Goal: Information Seeking & Learning: Learn about a topic

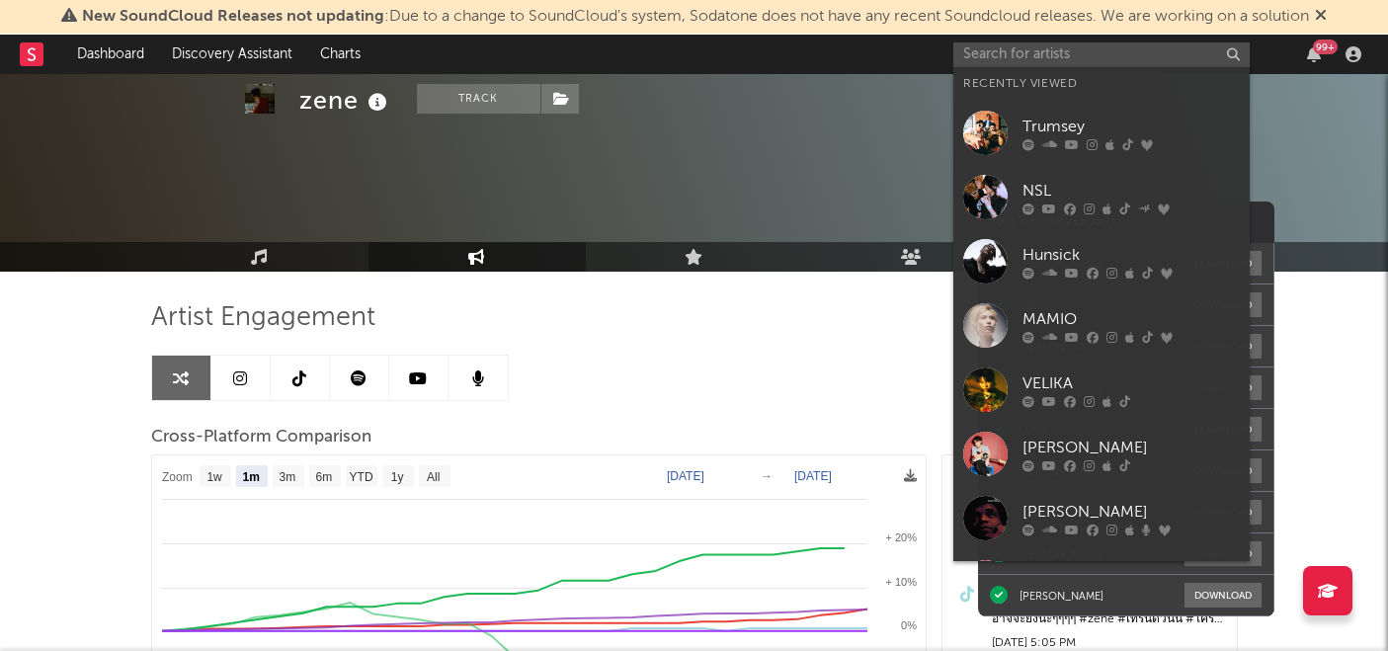
select select "1m"
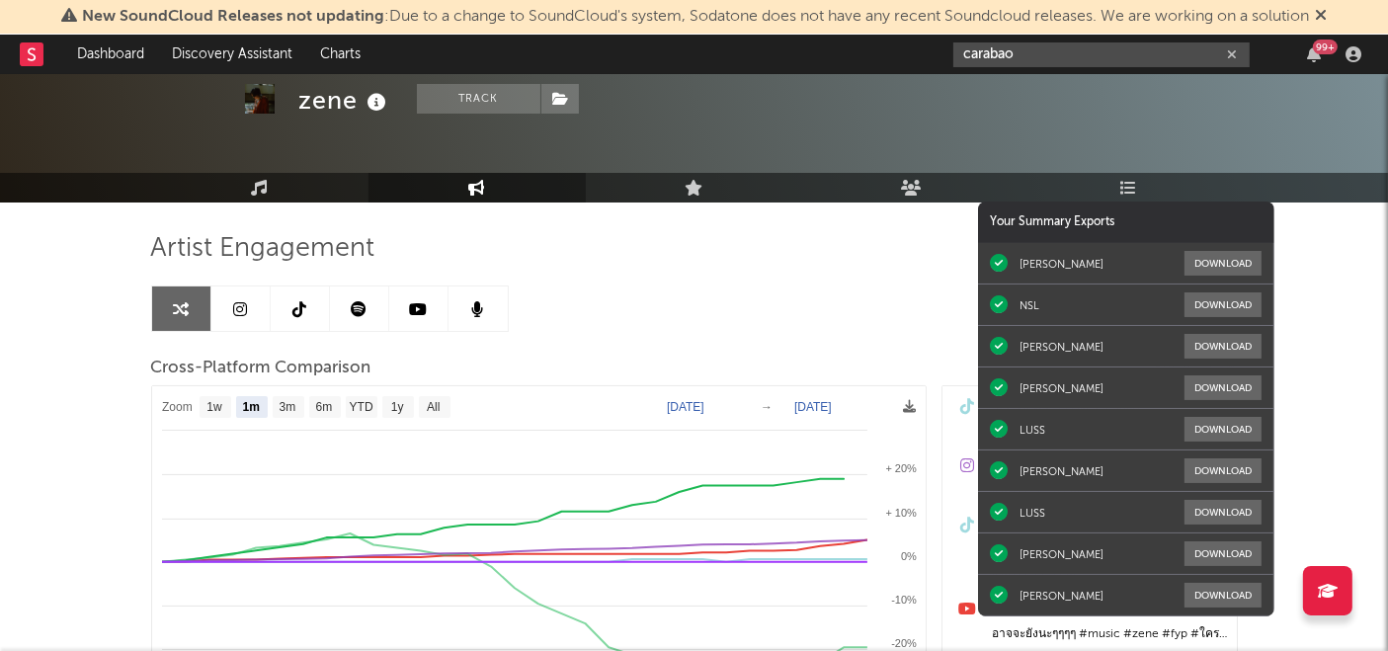
drag, startPoint x: 1037, startPoint y: 55, endPoint x: 917, endPoint y: 54, distance: 119.6
click at [917, 54] on nav "Dashboard Discovery Assistant Charts carabao 99 +" at bounding box center [694, 55] width 1388 height 40
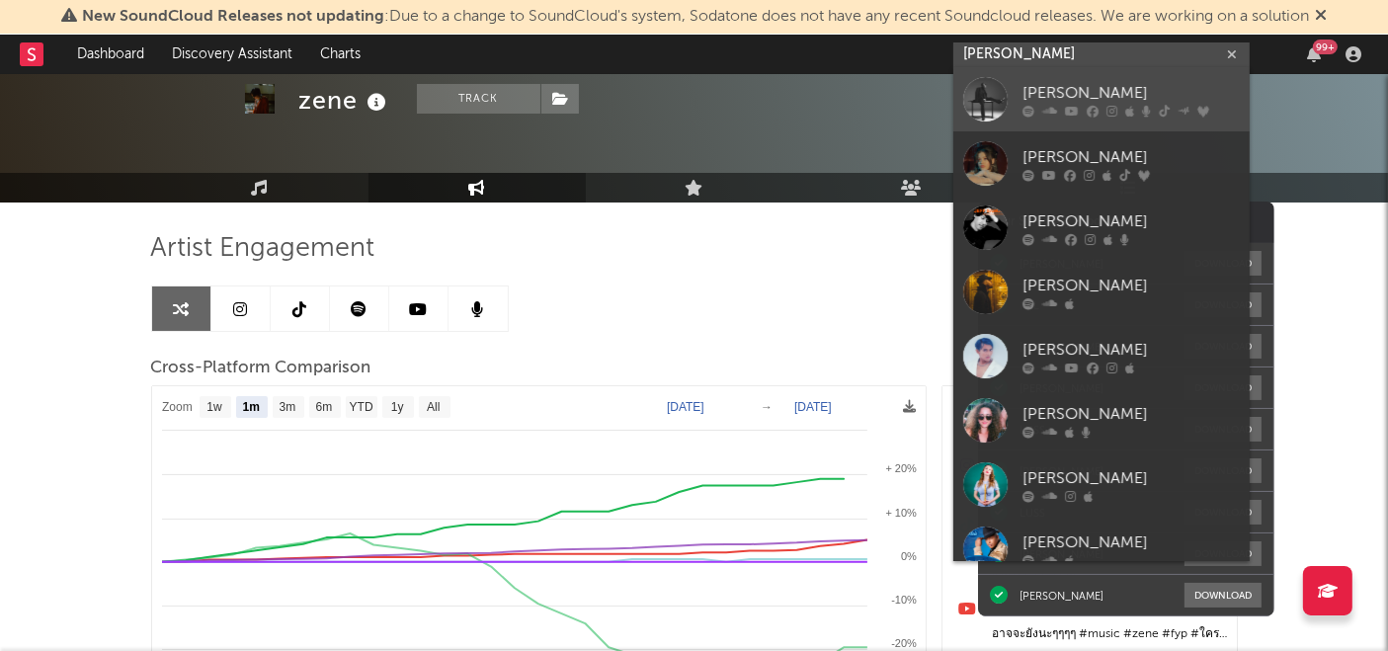
type input "[PERSON_NAME]"
click at [1058, 86] on div "[PERSON_NAME]" at bounding box center [1131, 94] width 217 height 24
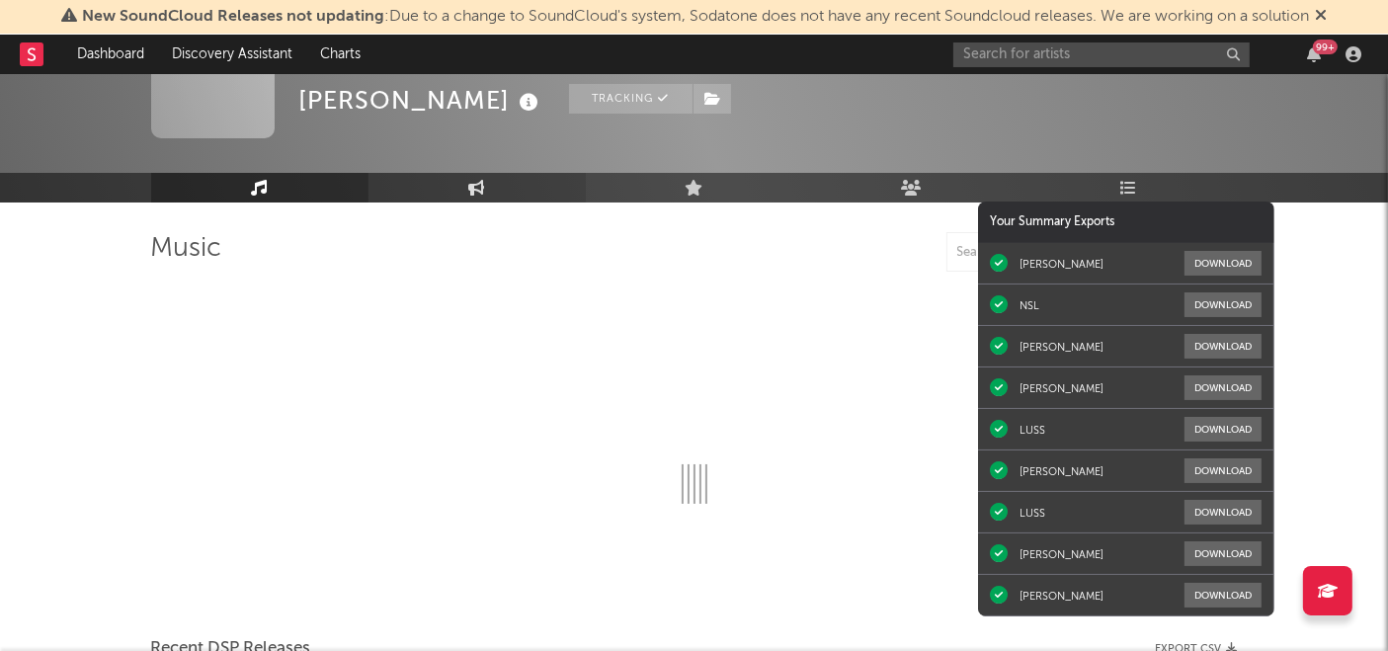
click at [485, 188] on icon at bounding box center [476, 188] width 17 height 16
select select "1w"
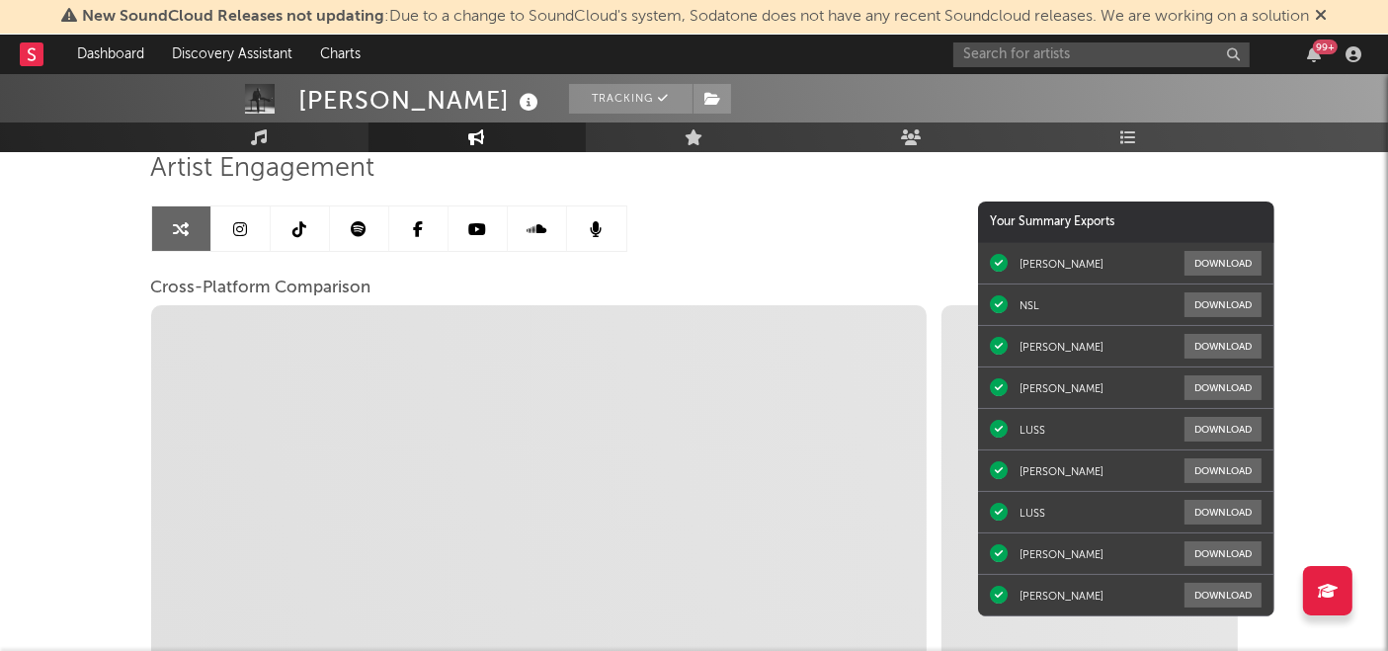
scroll to position [205, 0]
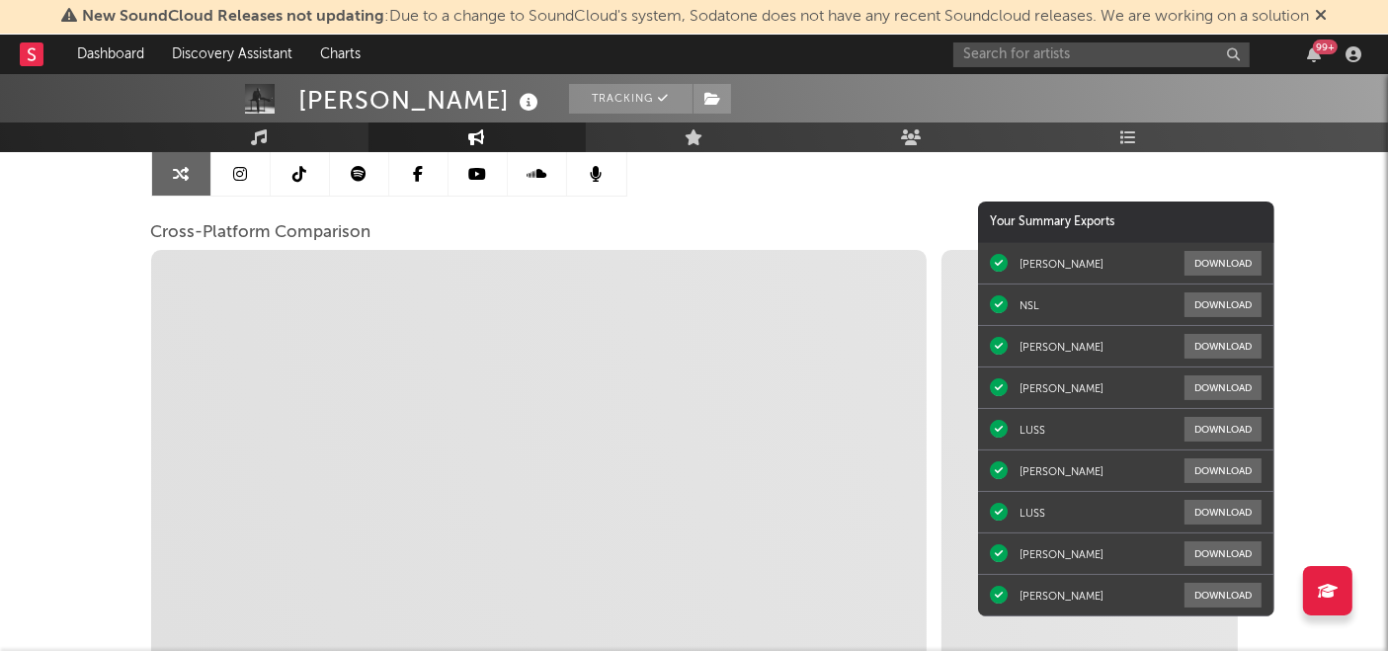
select select "1m"
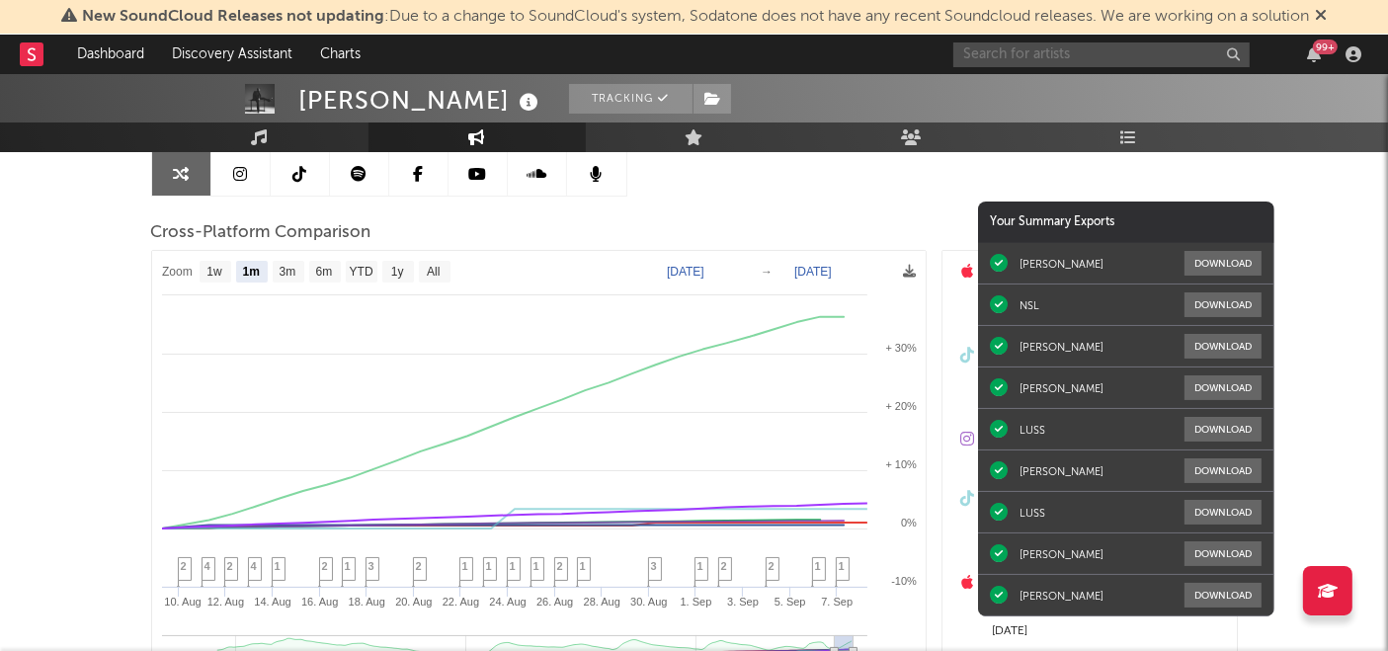
click at [1030, 51] on input "text" at bounding box center [1102, 54] width 296 height 25
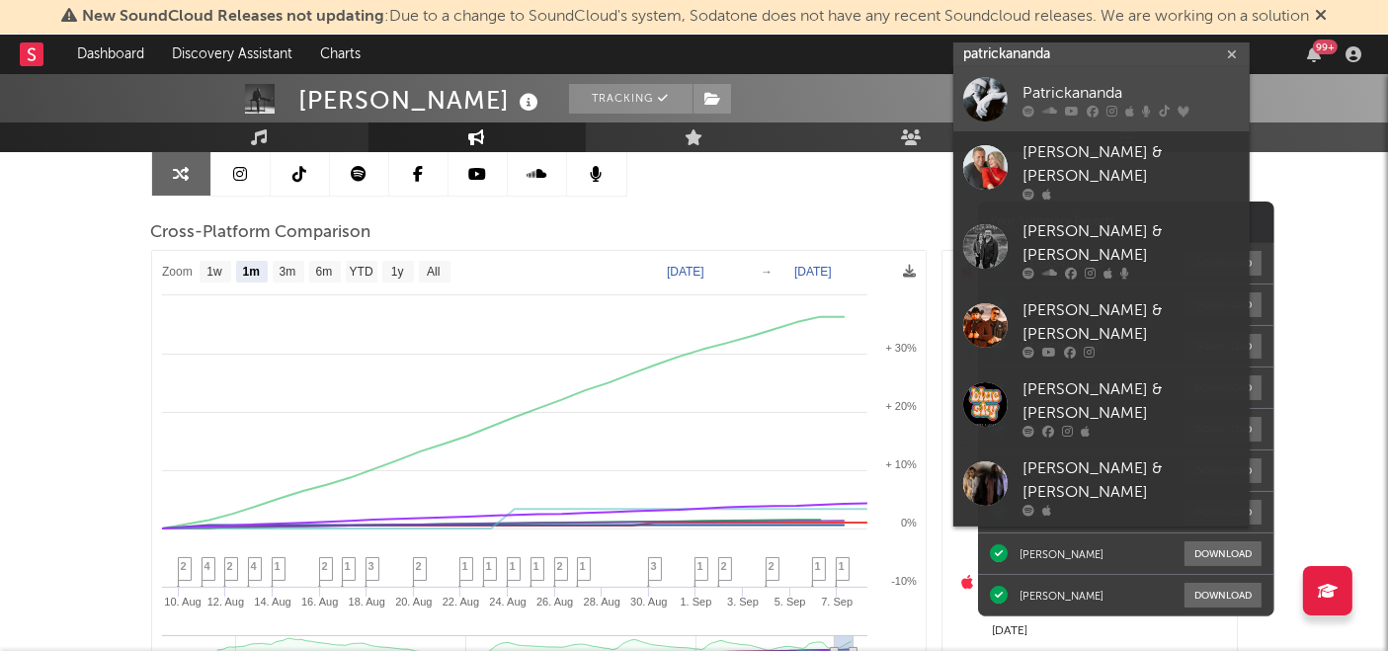
type input "patrickananda"
click at [1047, 86] on div "Patrickananda" at bounding box center [1131, 94] width 217 height 24
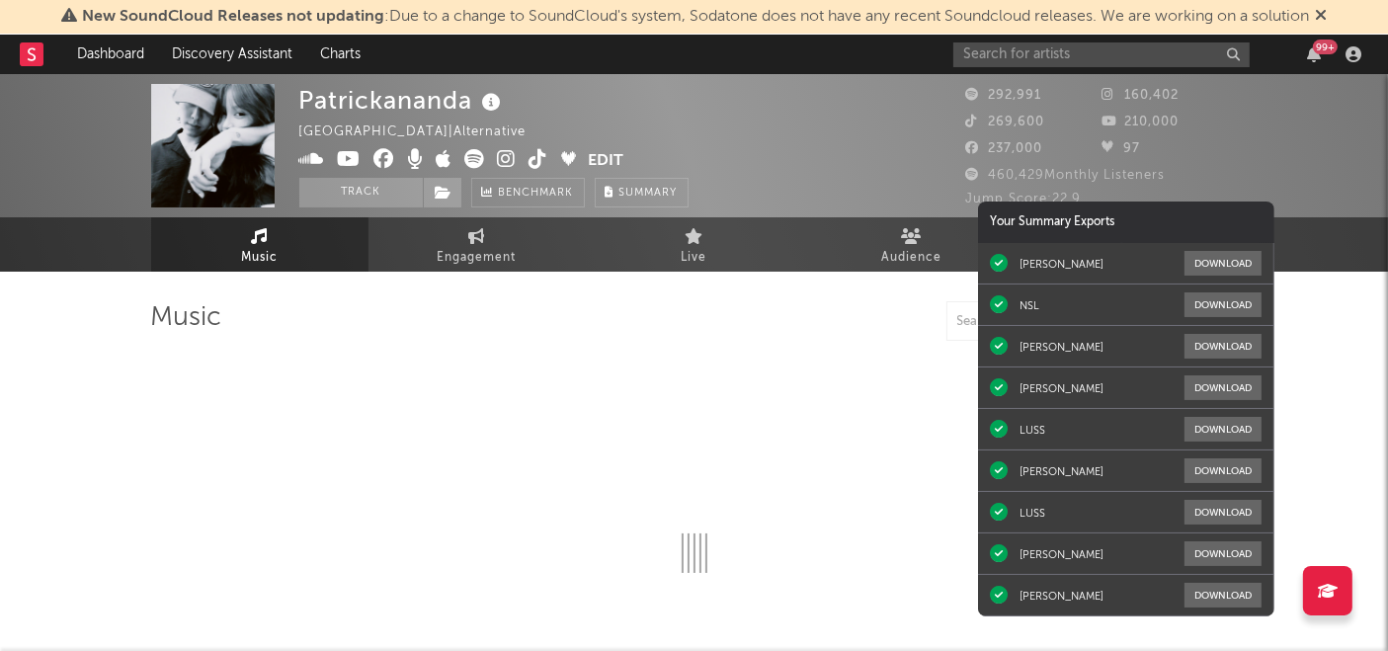
select select "6m"
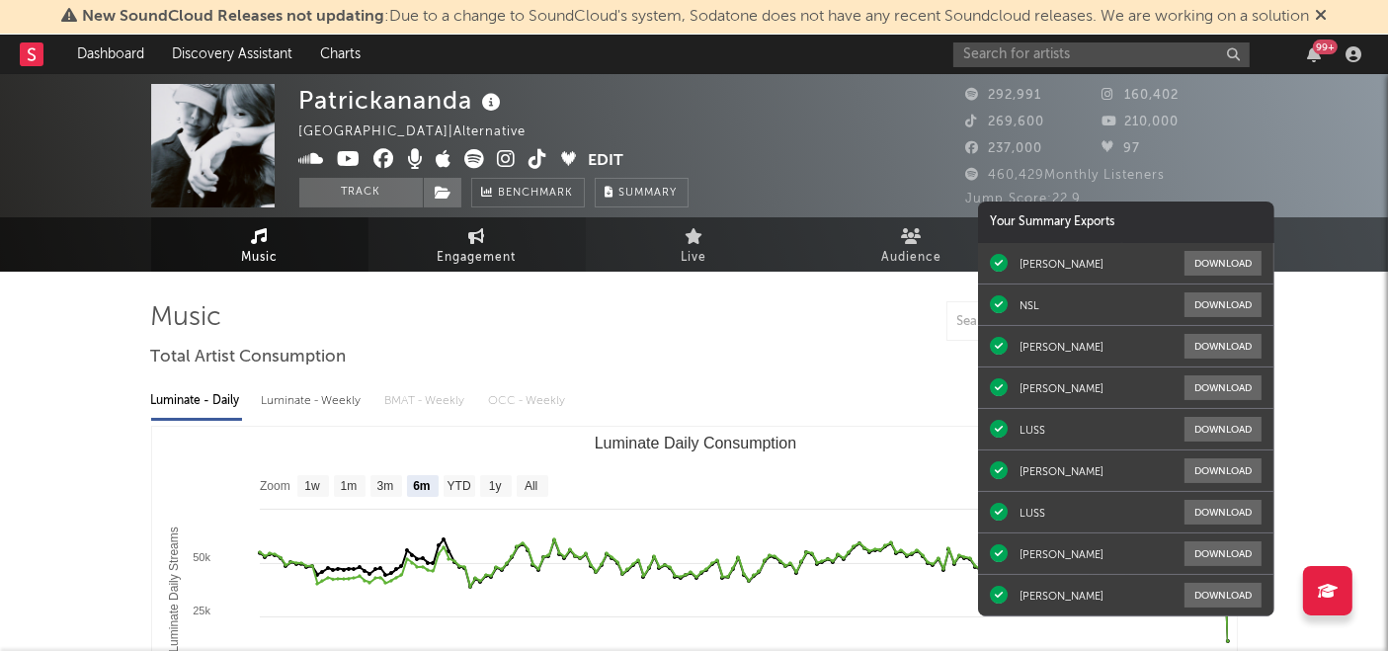
click at [466, 260] on span "Engagement" at bounding box center [477, 258] width 79 height 24
select select "1w"
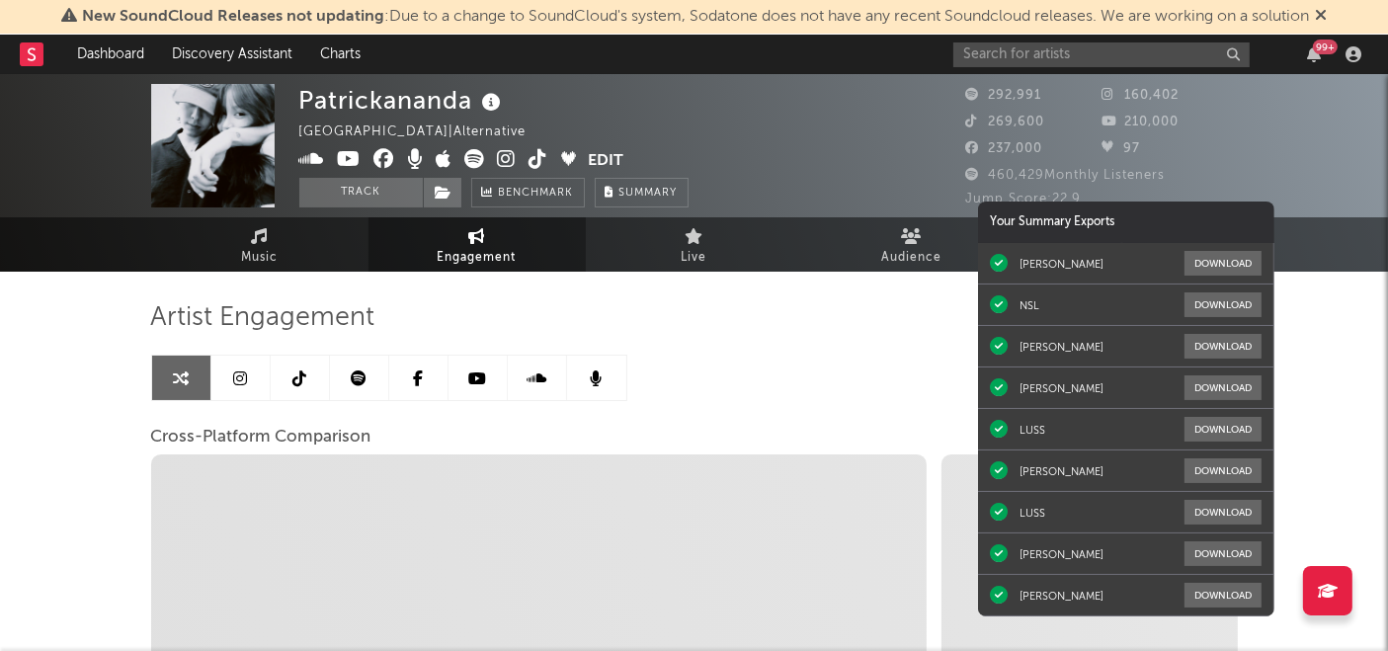
select select "1m"
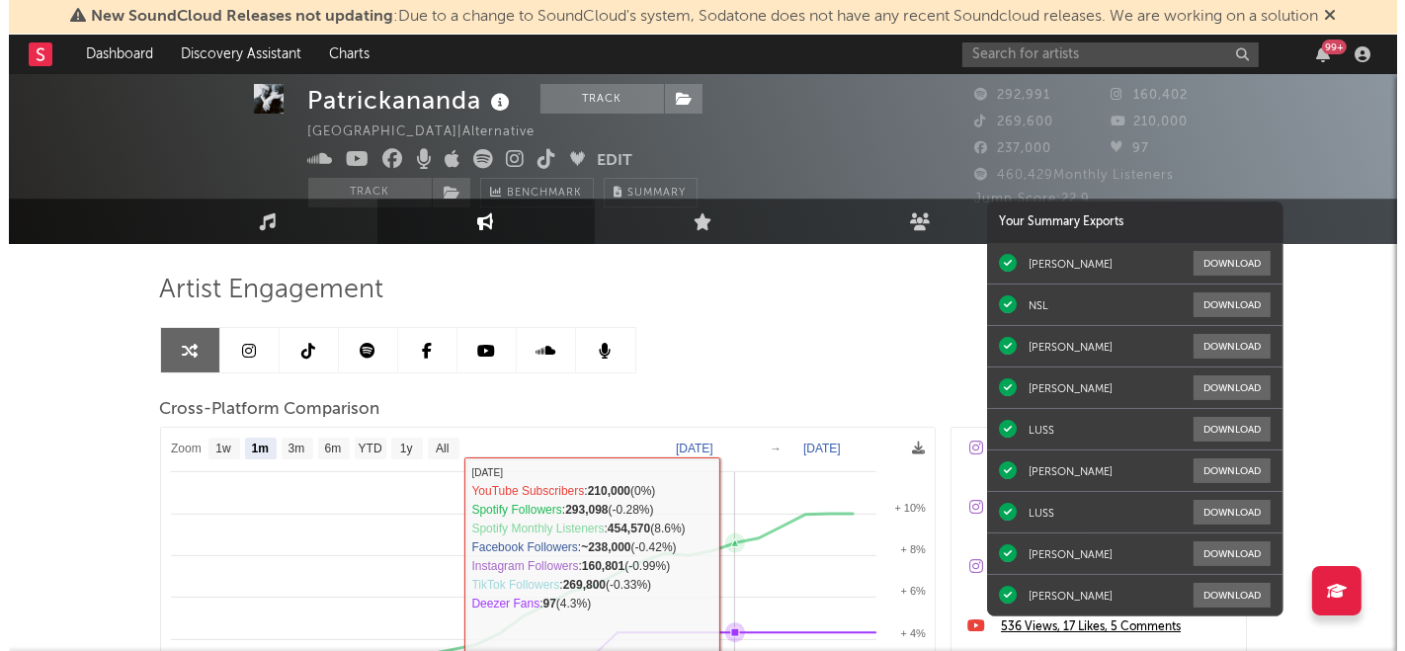
scroll to position [22, 0]
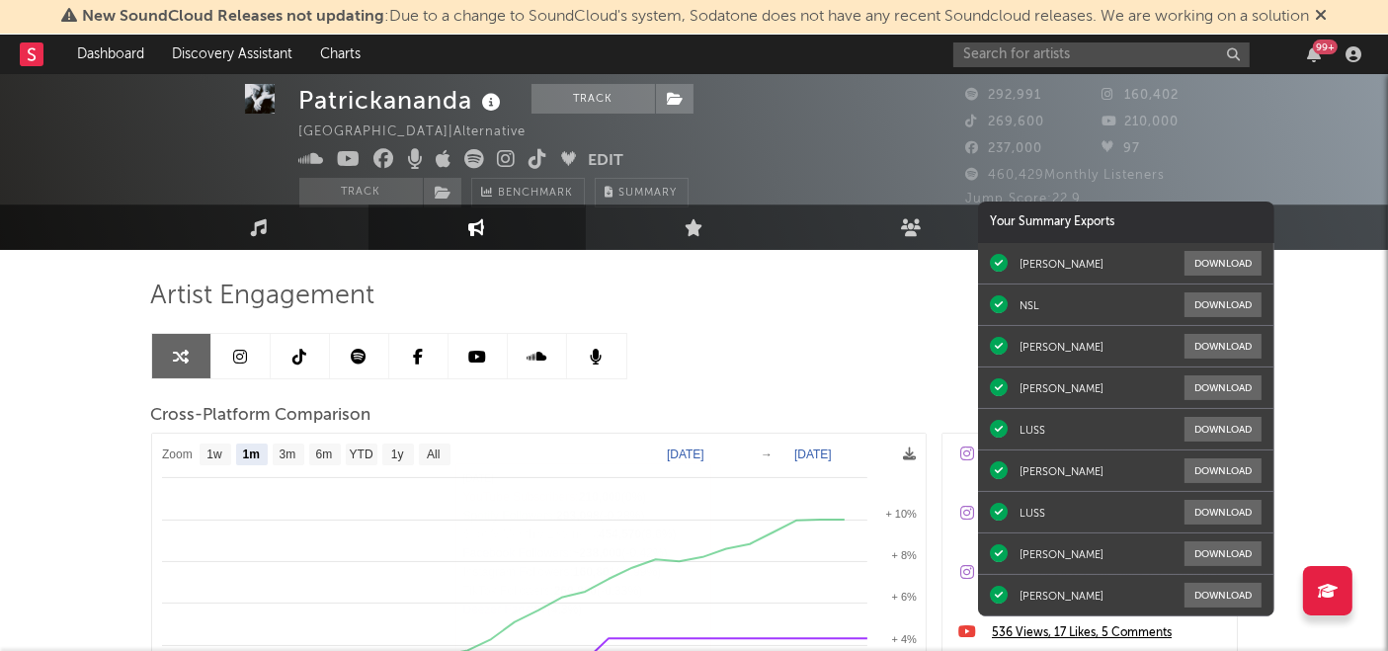
click at [612, 156] on button "Edit" at bounding box center [607, 161] width 36 height 25
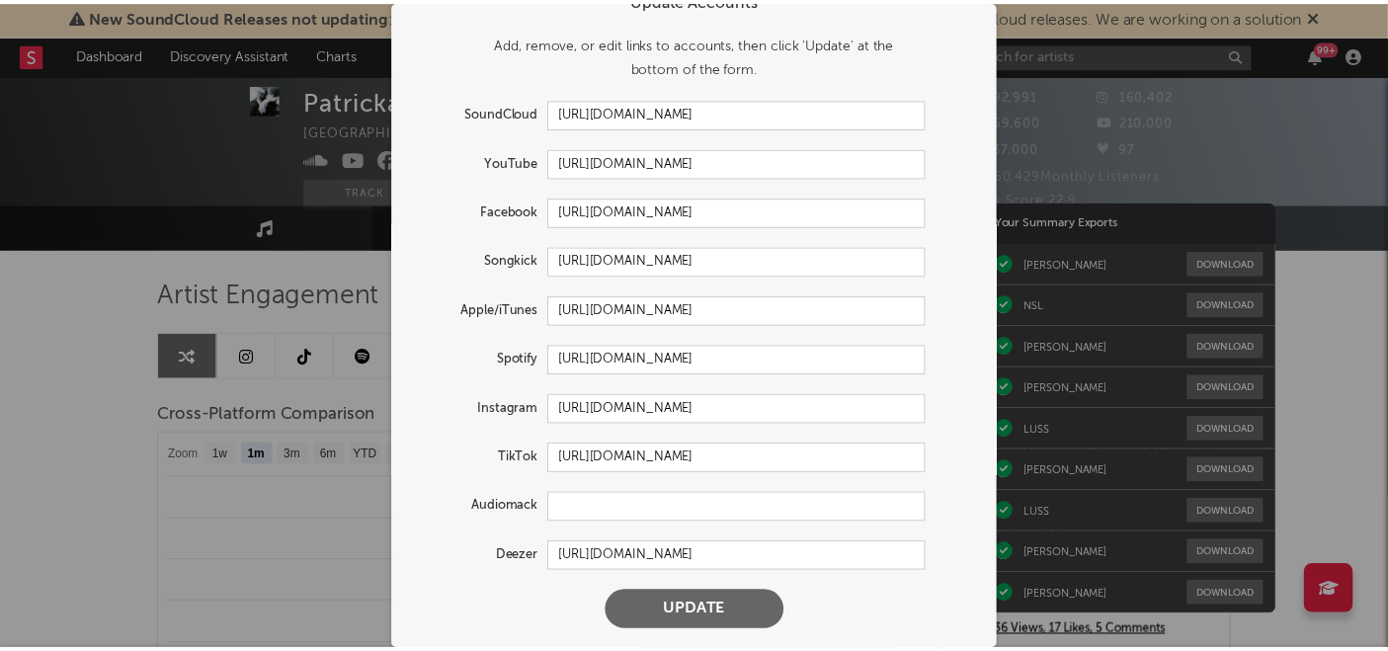
scroll to position [0, 0]
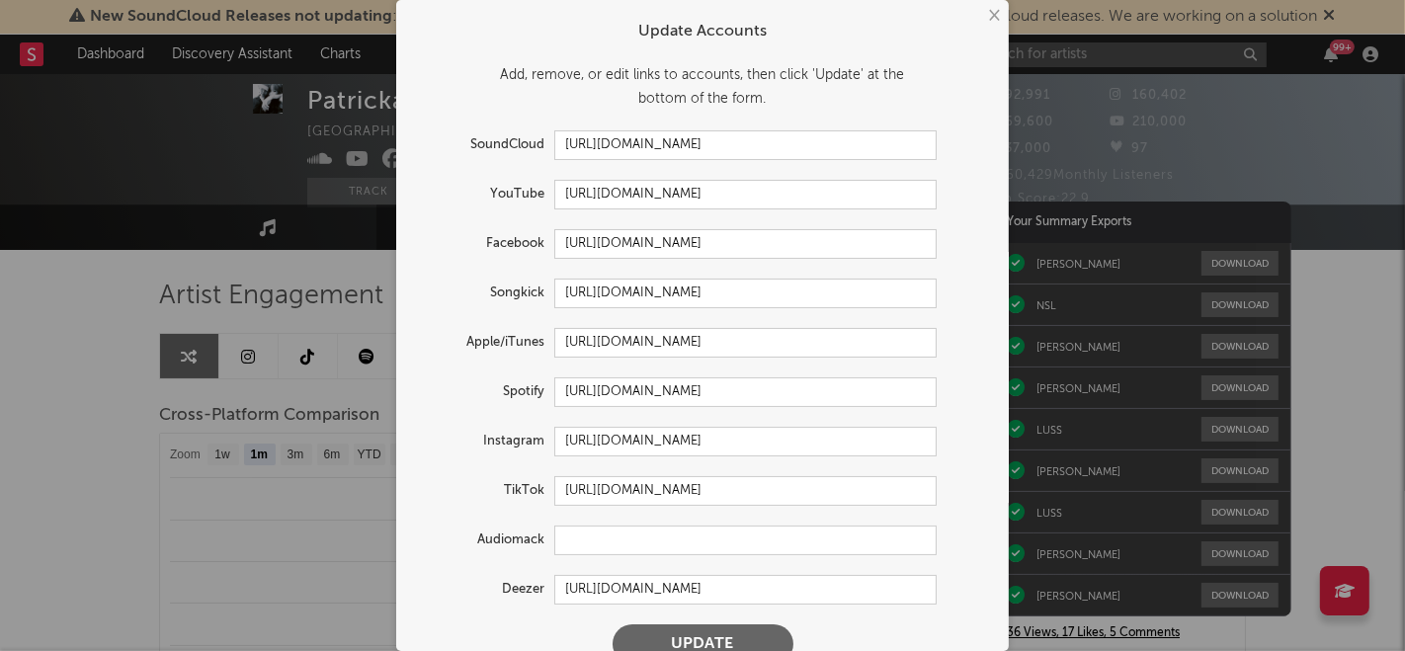
click at [986, 16] on button "×" at bounding box center [993, 16] width 22 height 22
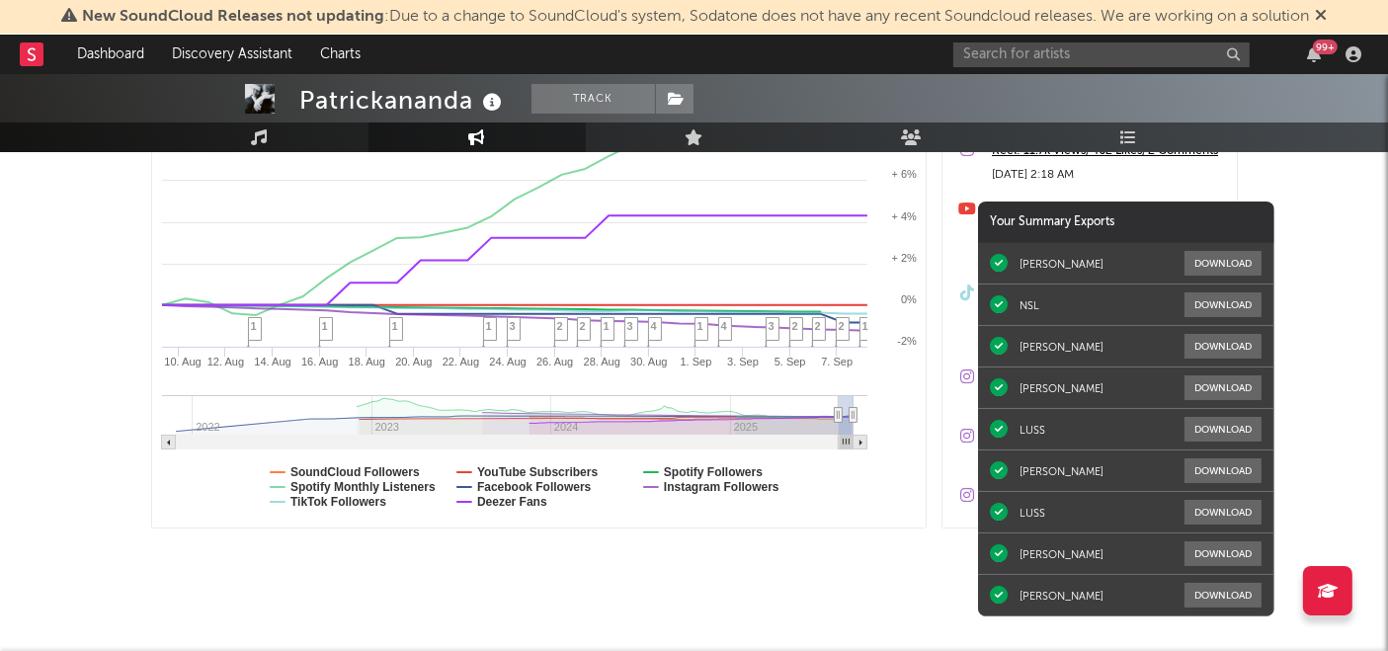
scroll to position [456, 0]
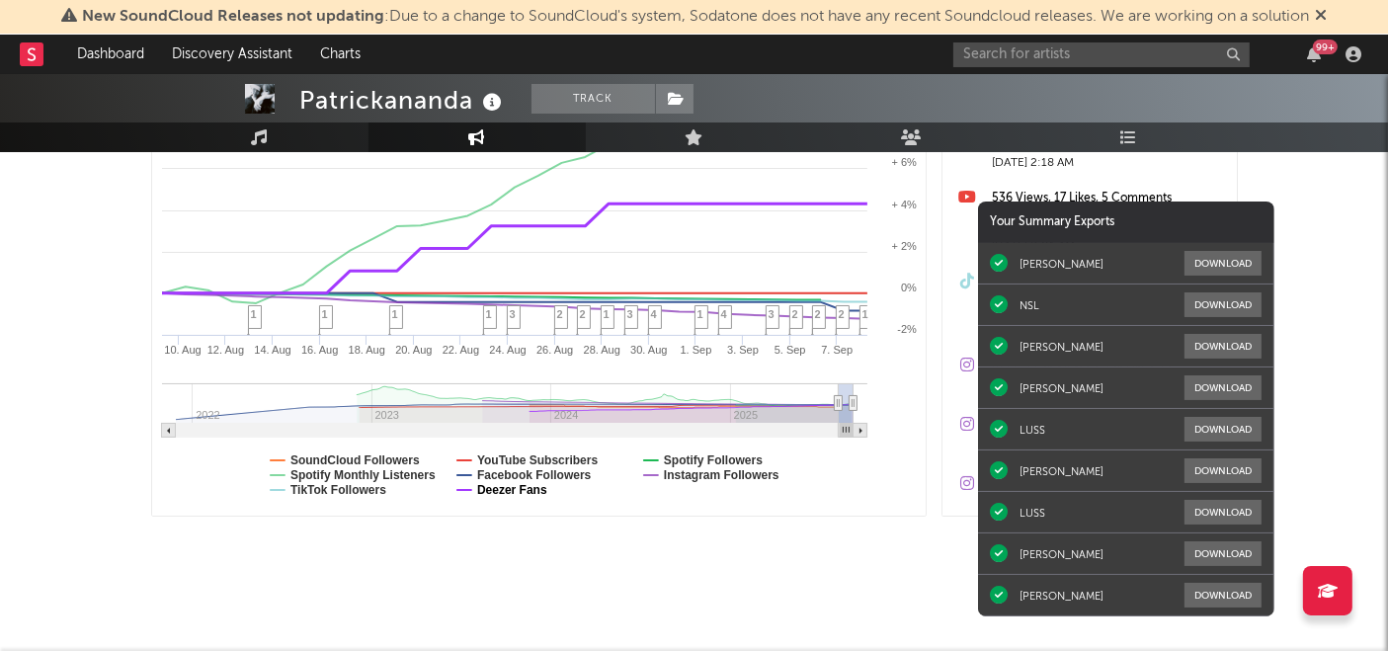
click at [520, 486] on text "Deezer Fans" at bounding box center [511, 490] width 70 height 14
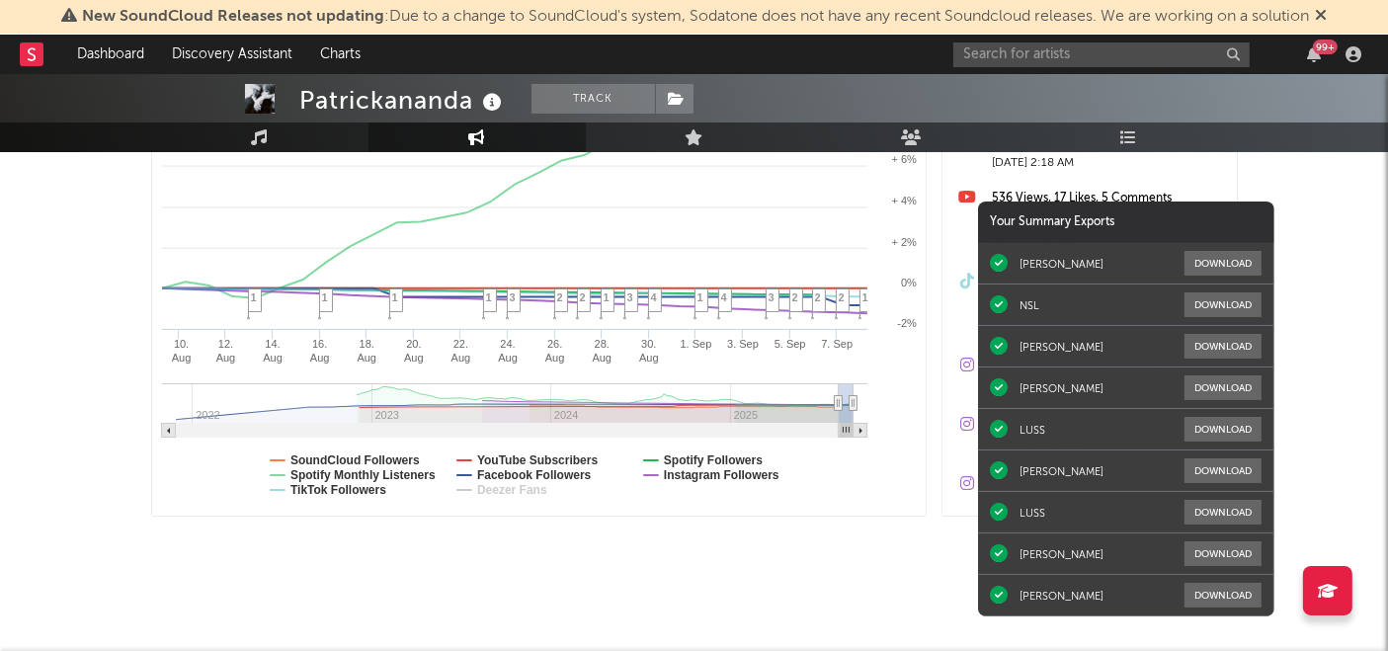
select select "1m"
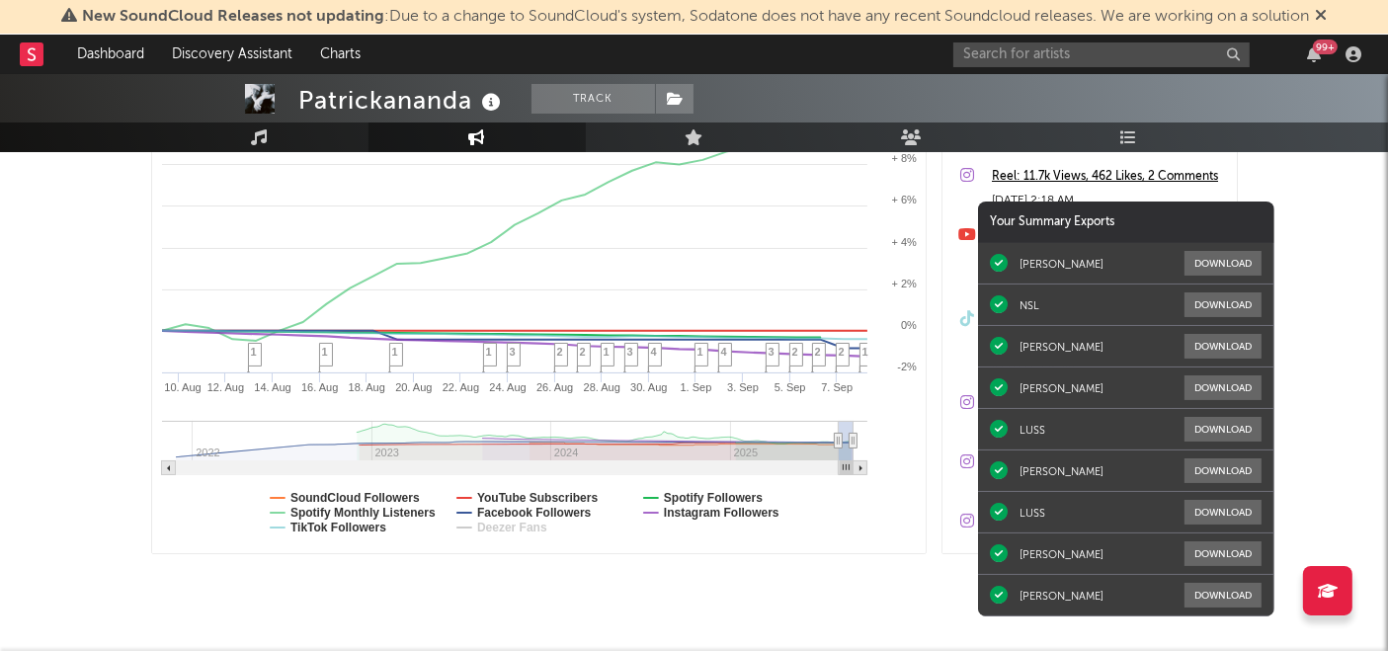
scroll to position [420, 0]
click at [381, 506] on text "Spotify Monthly Listeners" at bounding box center [362, 512] width 145 height 14
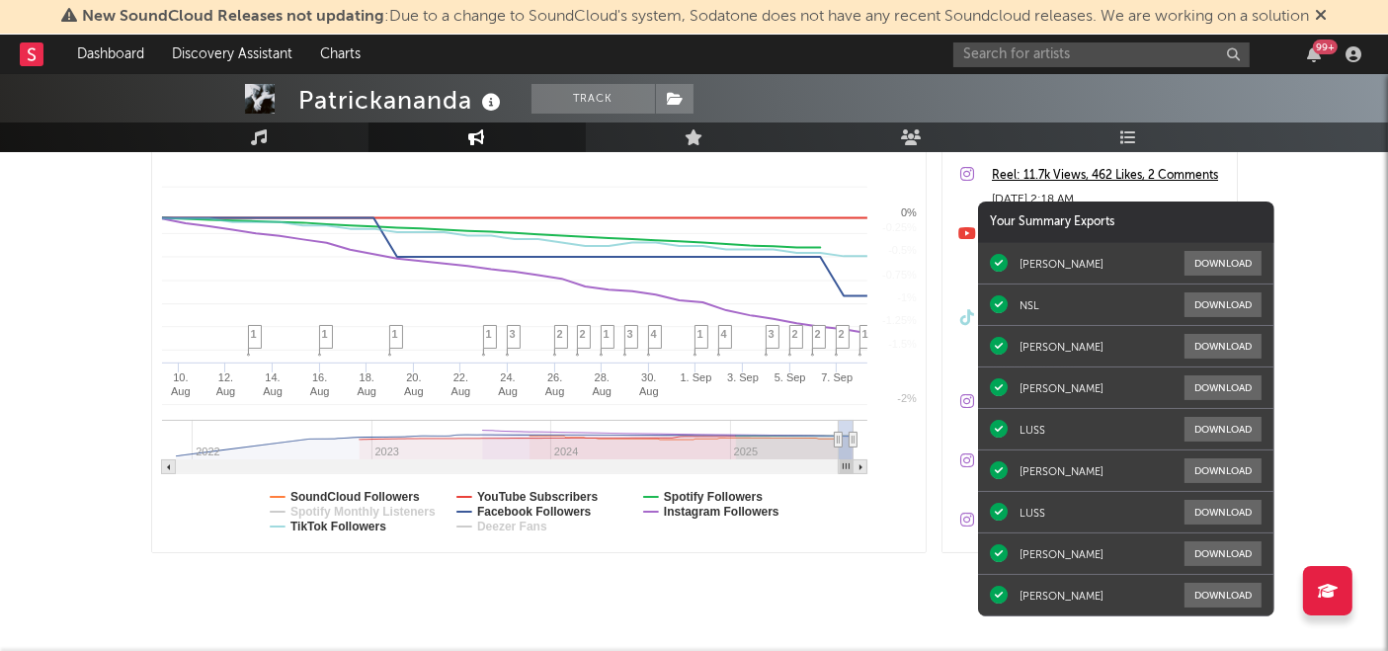
select select "1m"
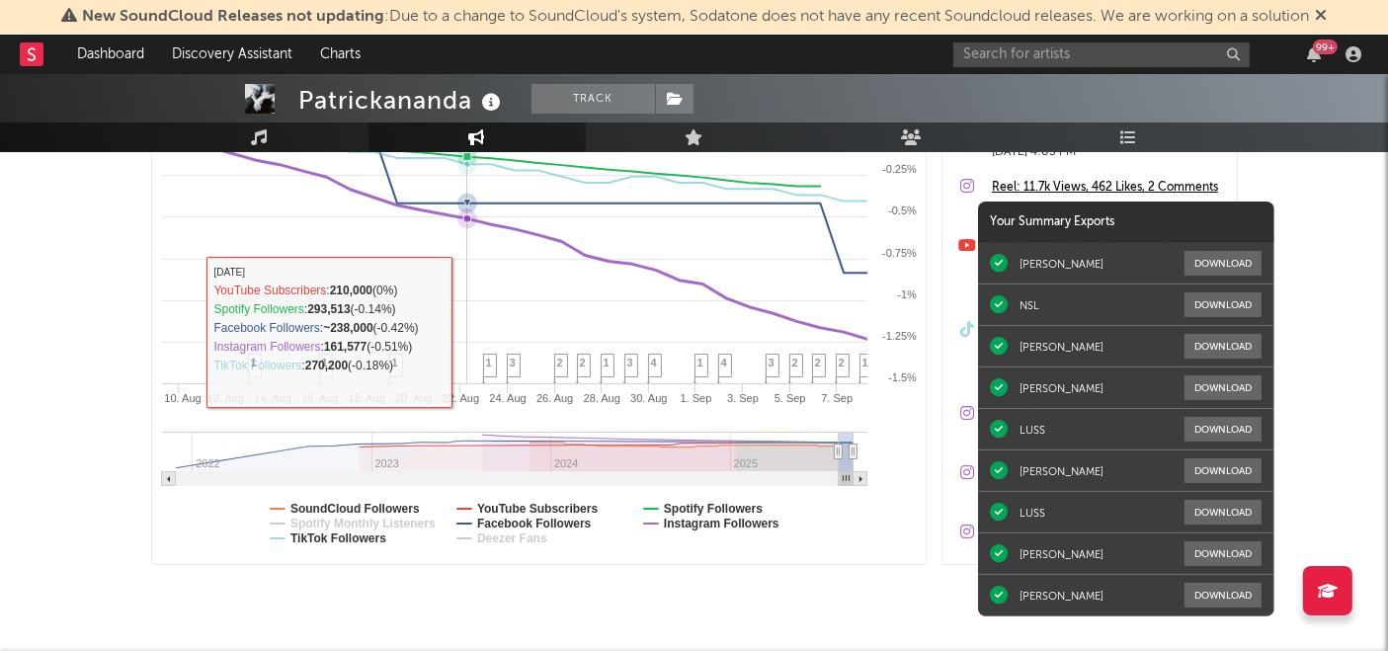
scroll to position [432, 0]
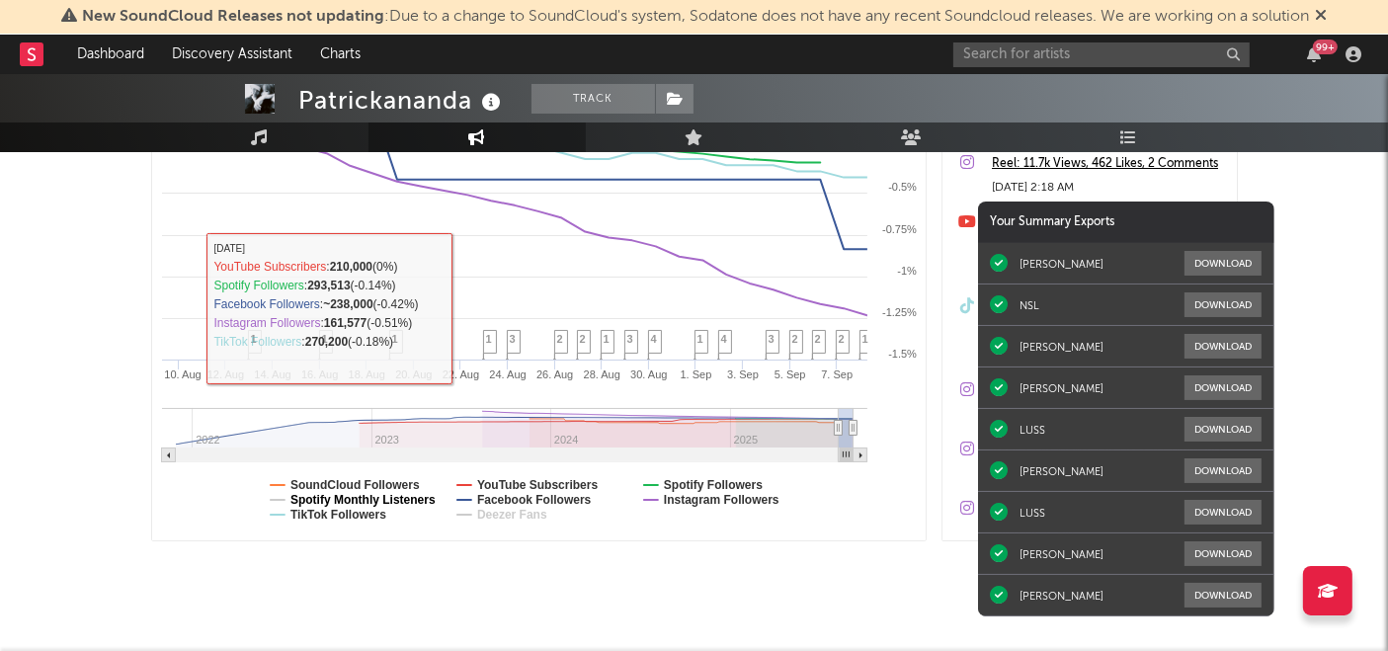
click at [370, 494] on text "Spotify Monthly Listeners" at bounding box center [362, 500] width 145 height 14
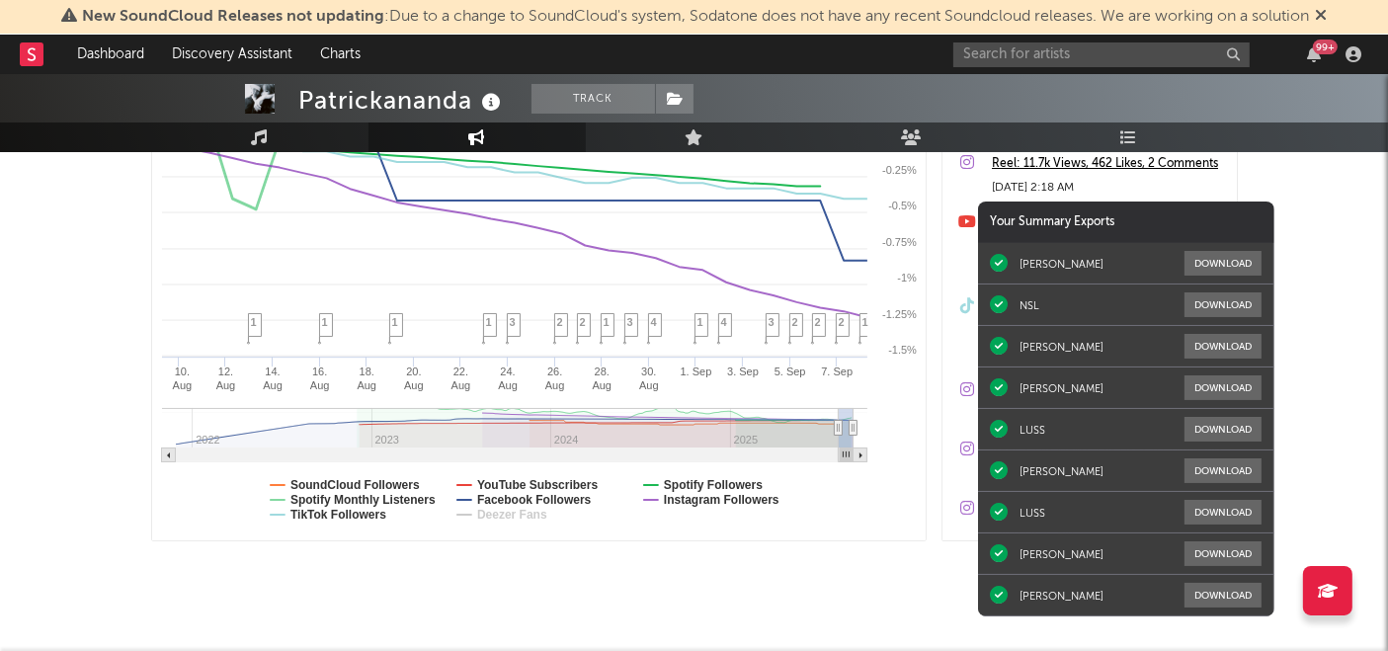
select select "1m"
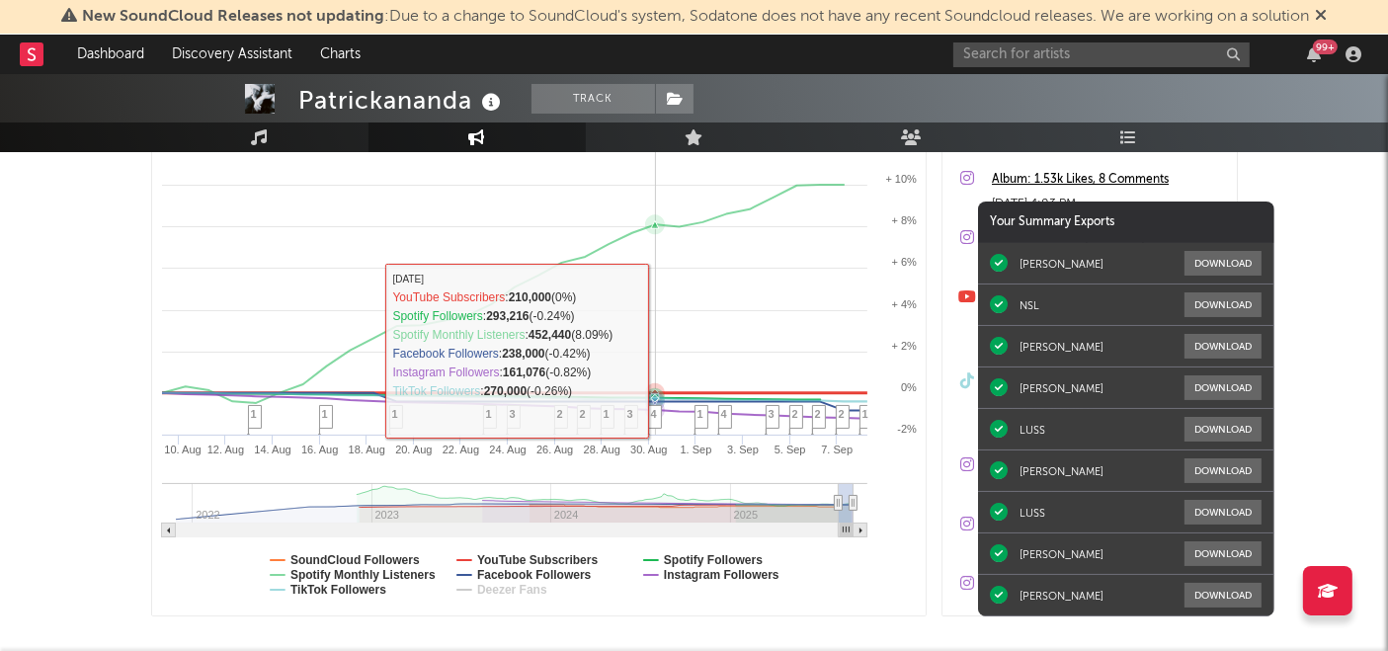
scroll to position [367, 0]
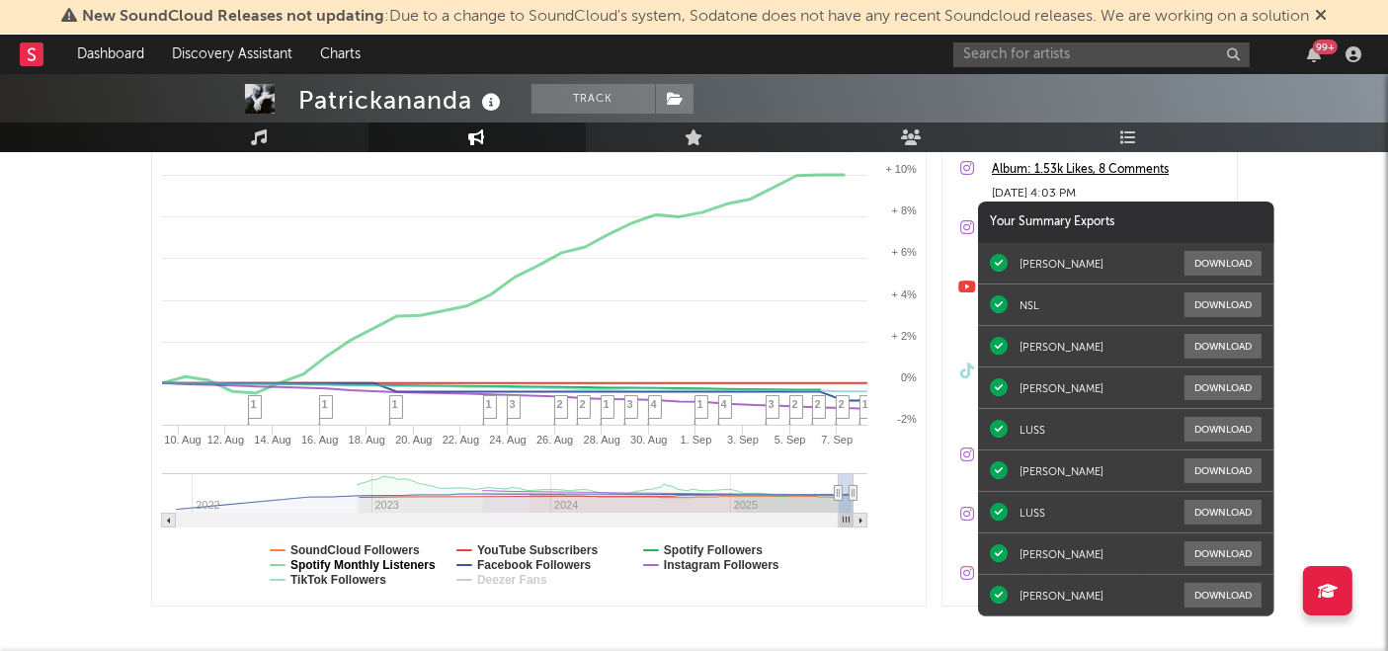
click at [350, 561] on text "Spotify Monthly Listeners" at bounding box center [362, 565] width 145 height 14
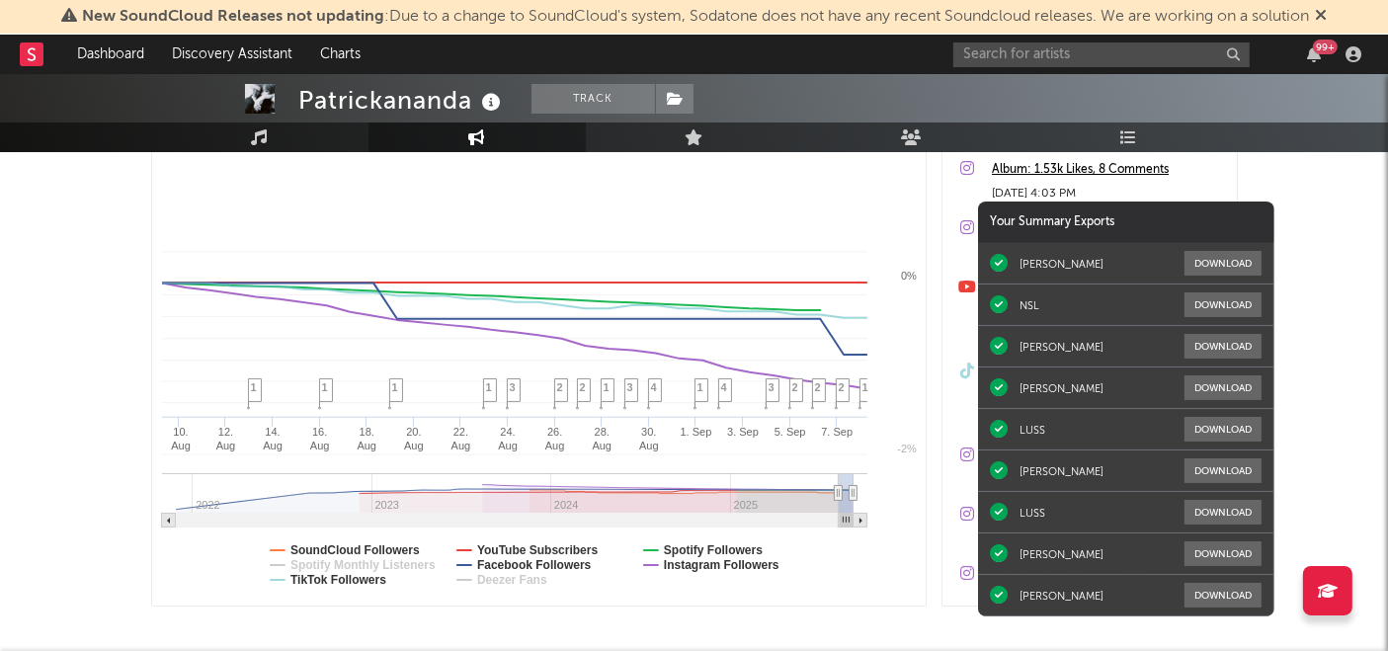
select select "1m"
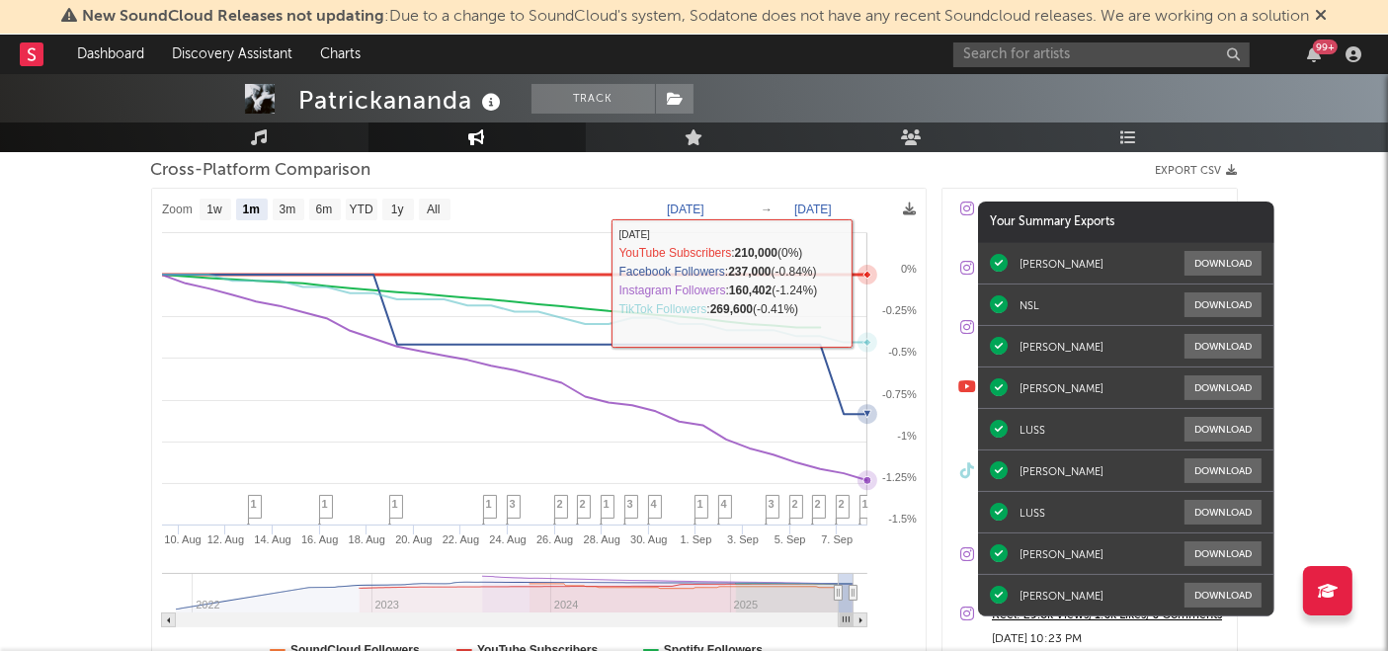
scroll to position [0, 0]
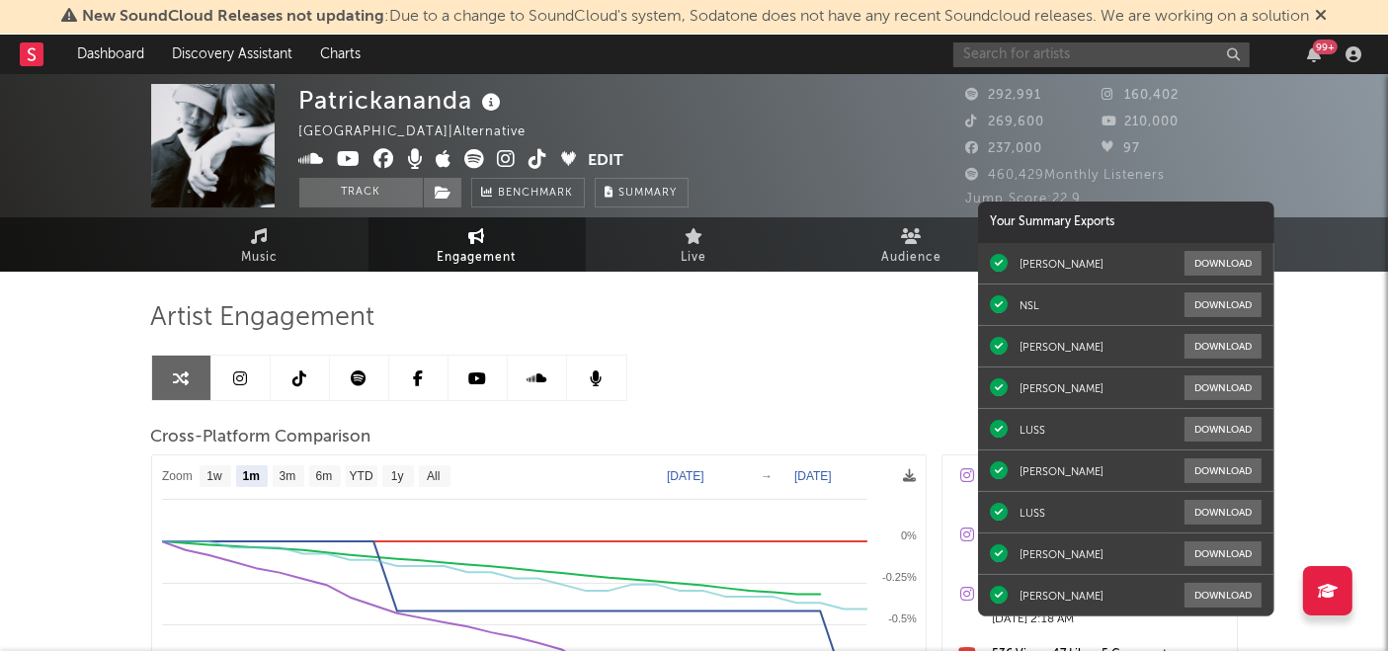
click at [1109, 60] on input "text" at bounding box center [1102, 54] width 296 height 25
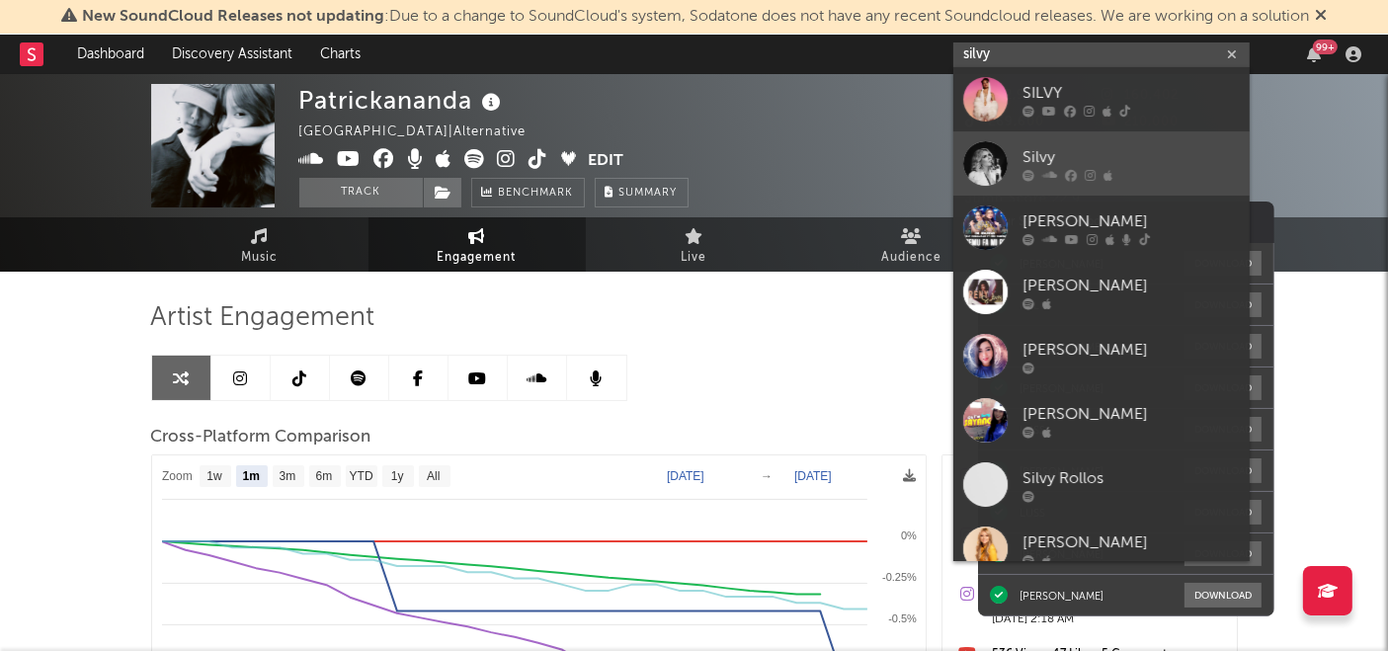
type input "silvy"
click at [1086, 153] on div "Silvy" at bounding box center [1131, 158] width 217 height 24
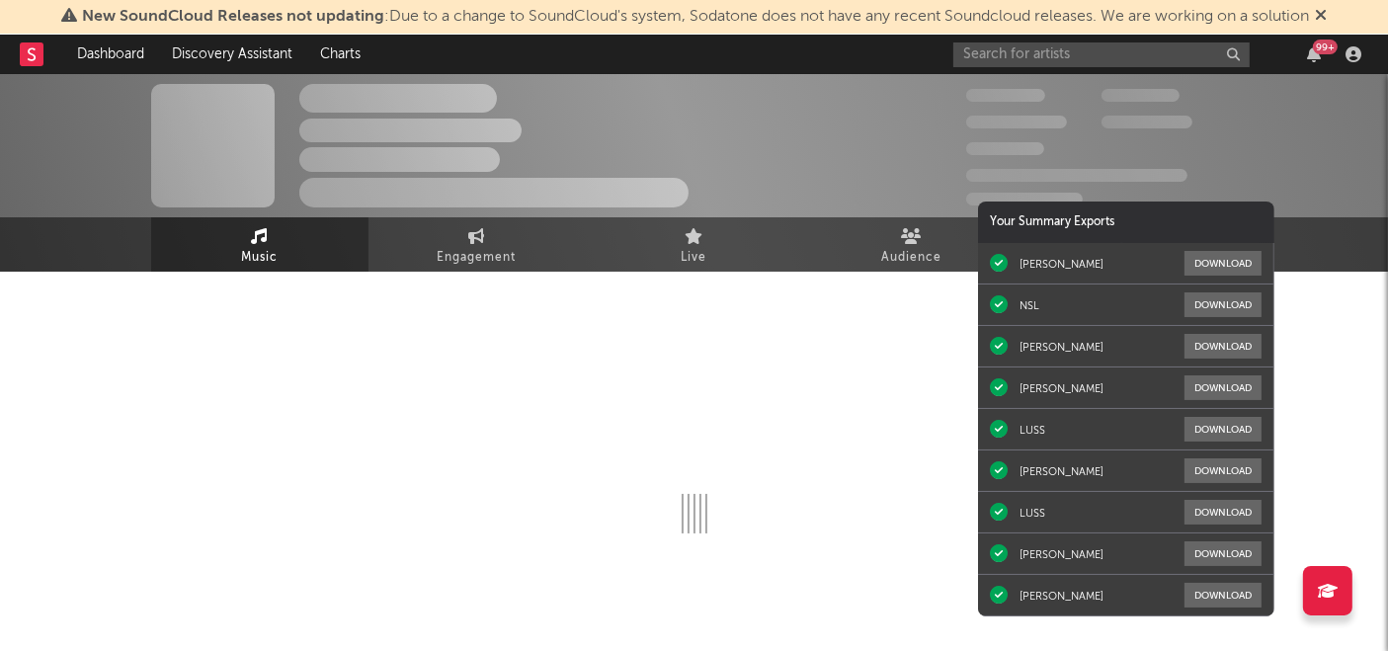
select select "6m"
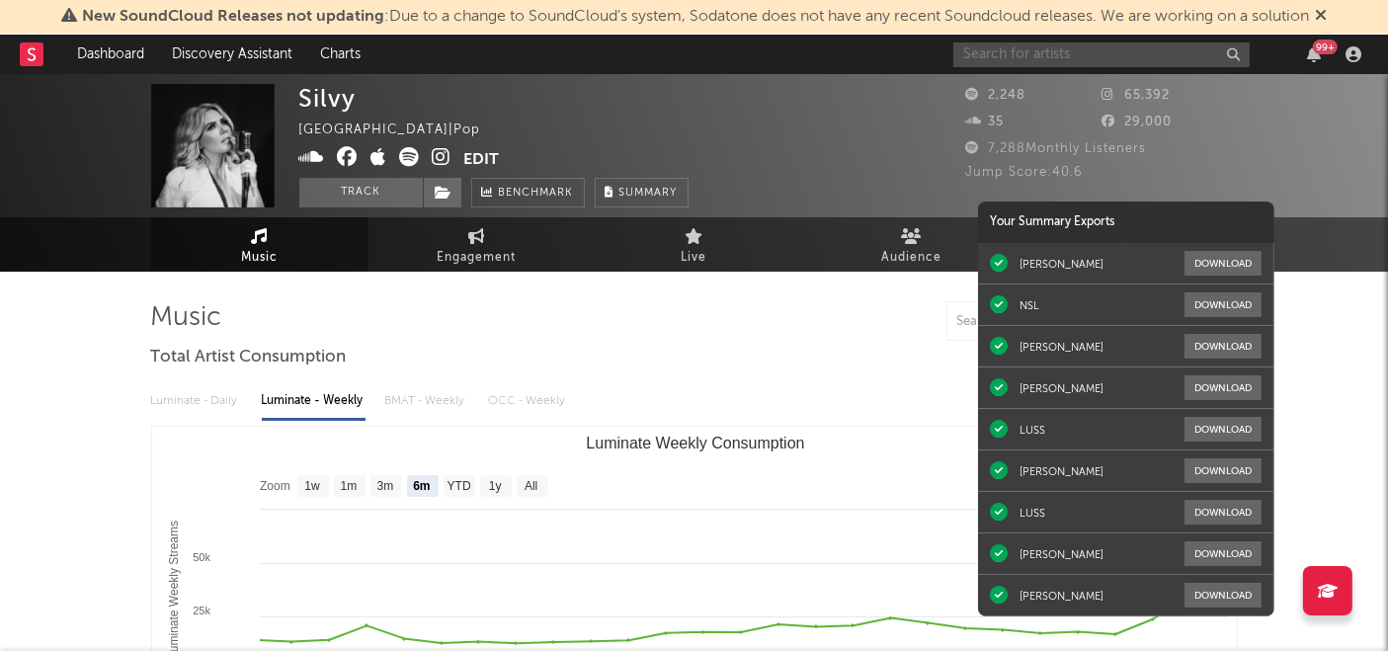
click at [1071, 53] on input "text" at bounding box center [1102, 54] width 296 height 25
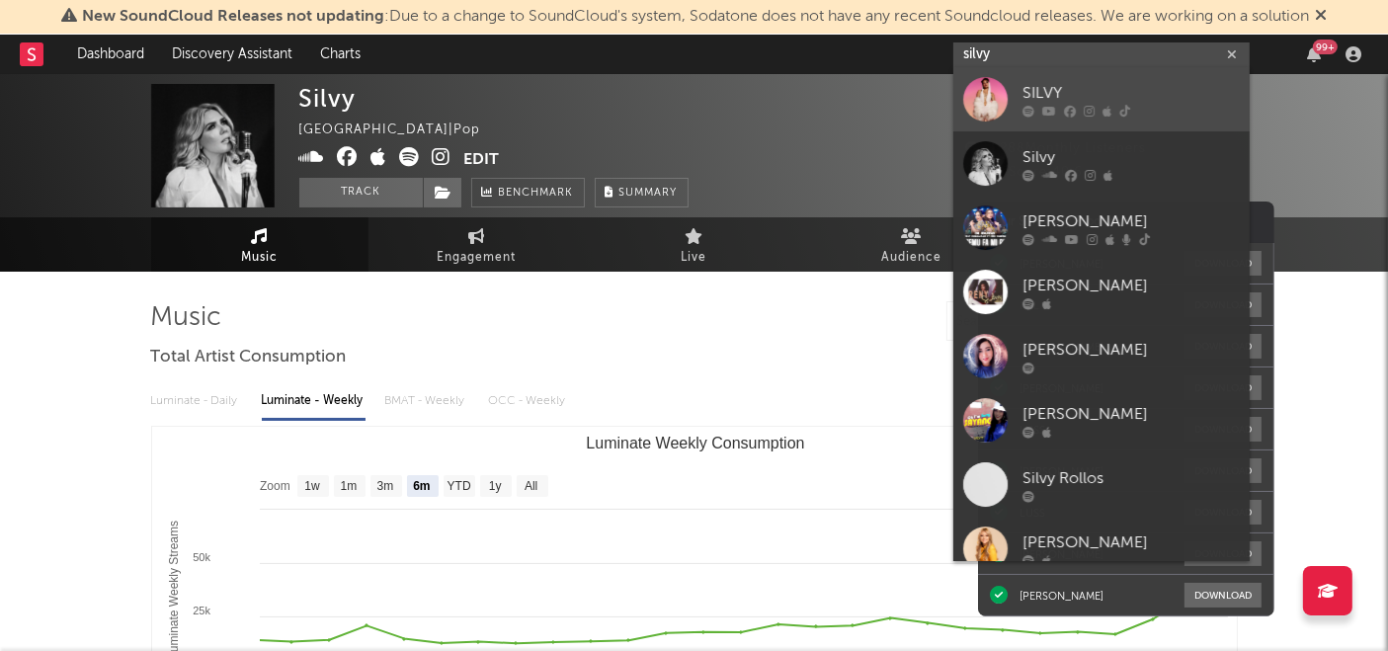
type input "silvy"
click at [1061, 108] on div at bounding box center [1131, 112] width 217 height 12
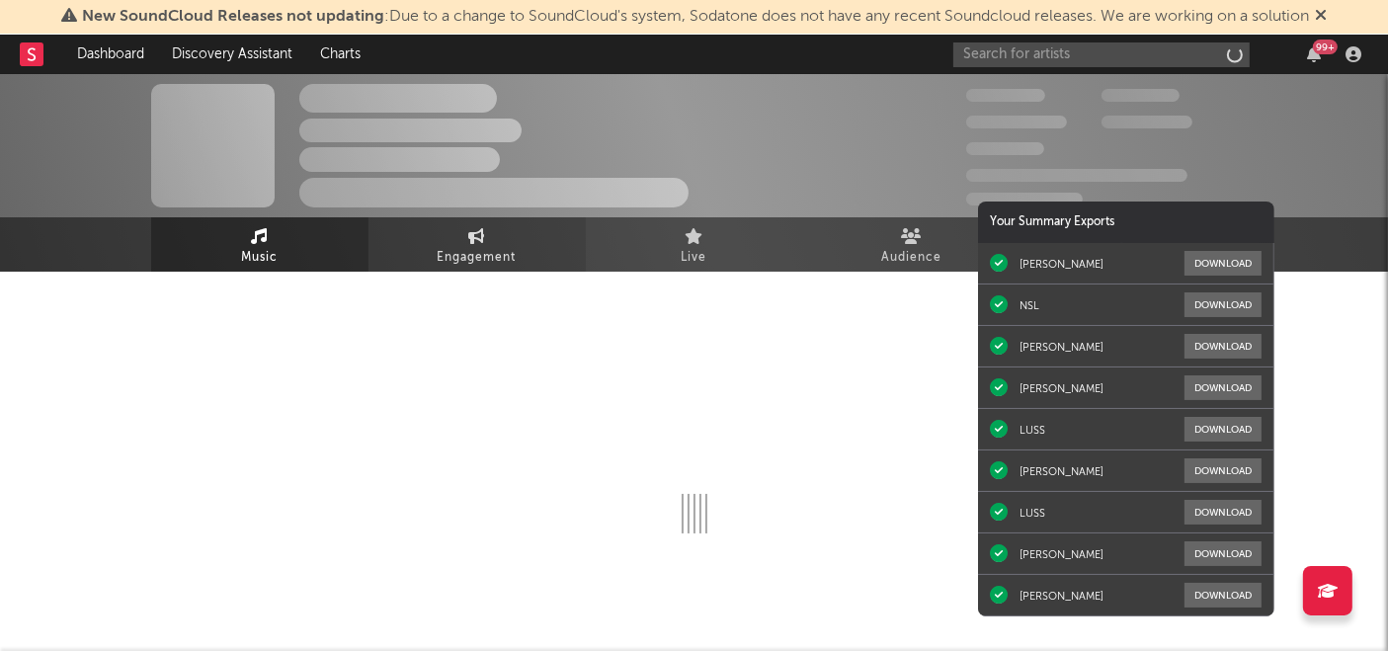
click at [497, 249] on span "Engagement" at bounding box center [477, 258] width 79 height 24
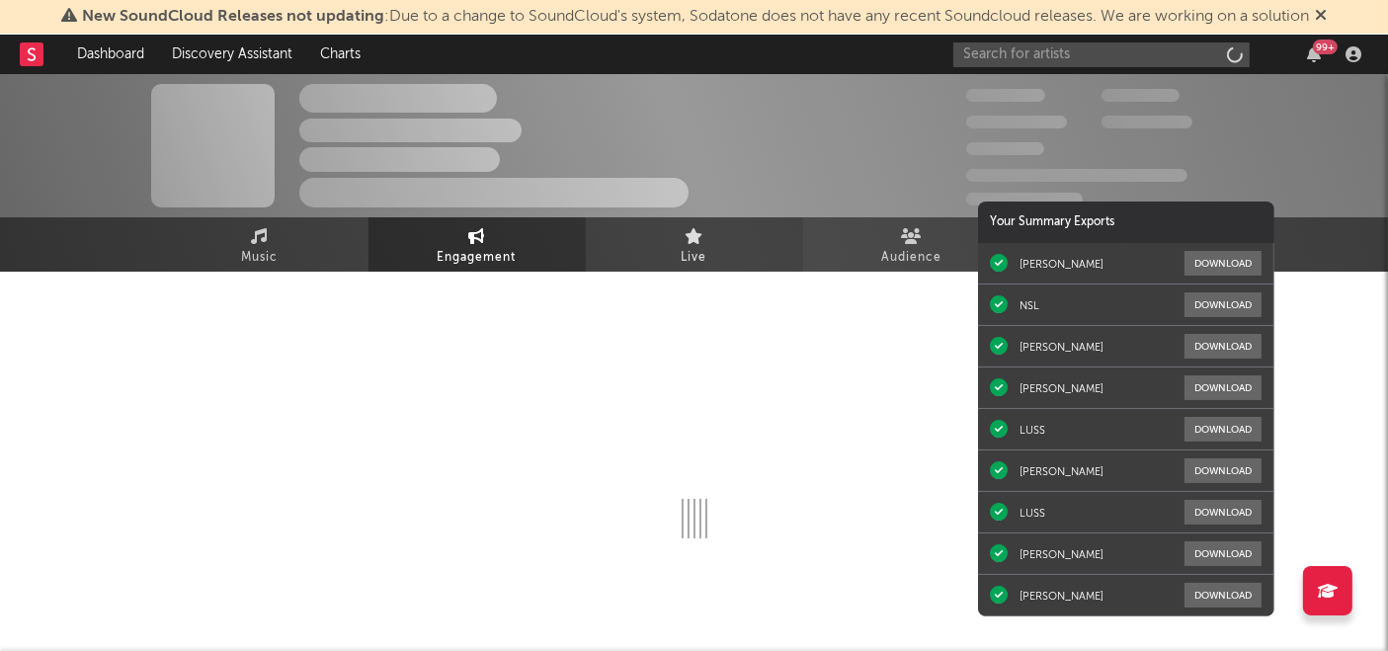
select select "1w"
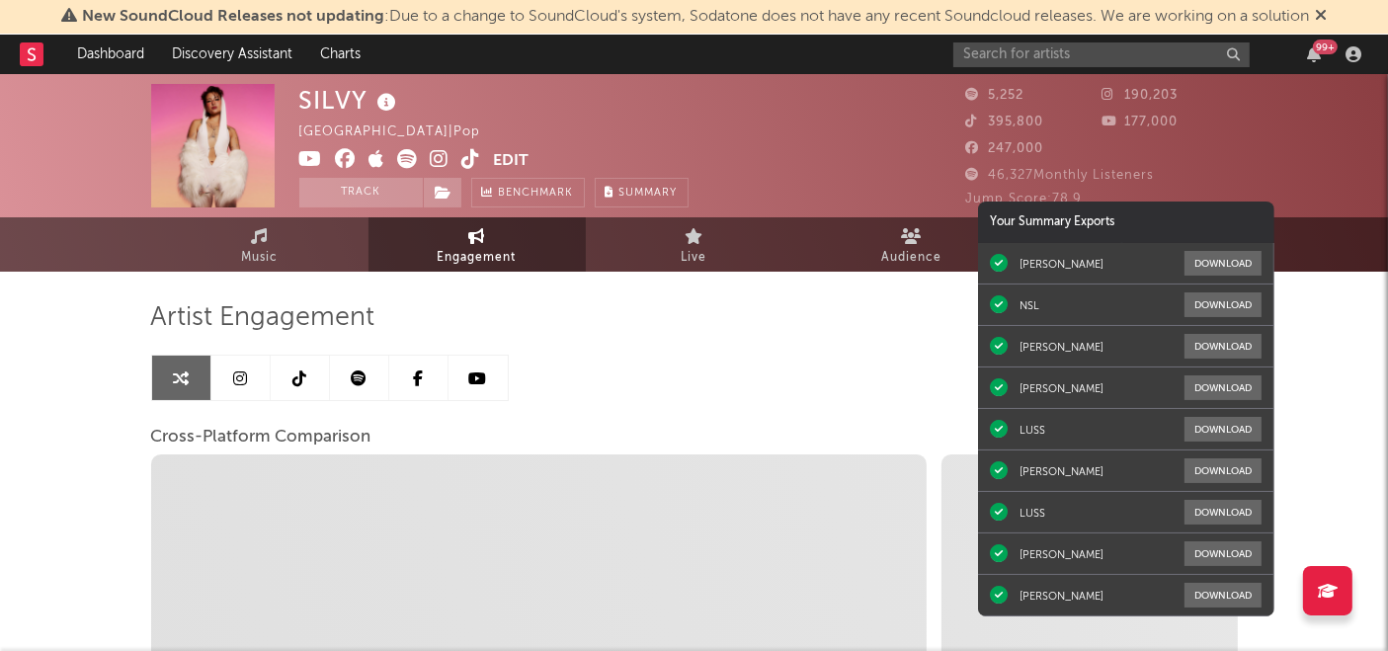
select select "1m"
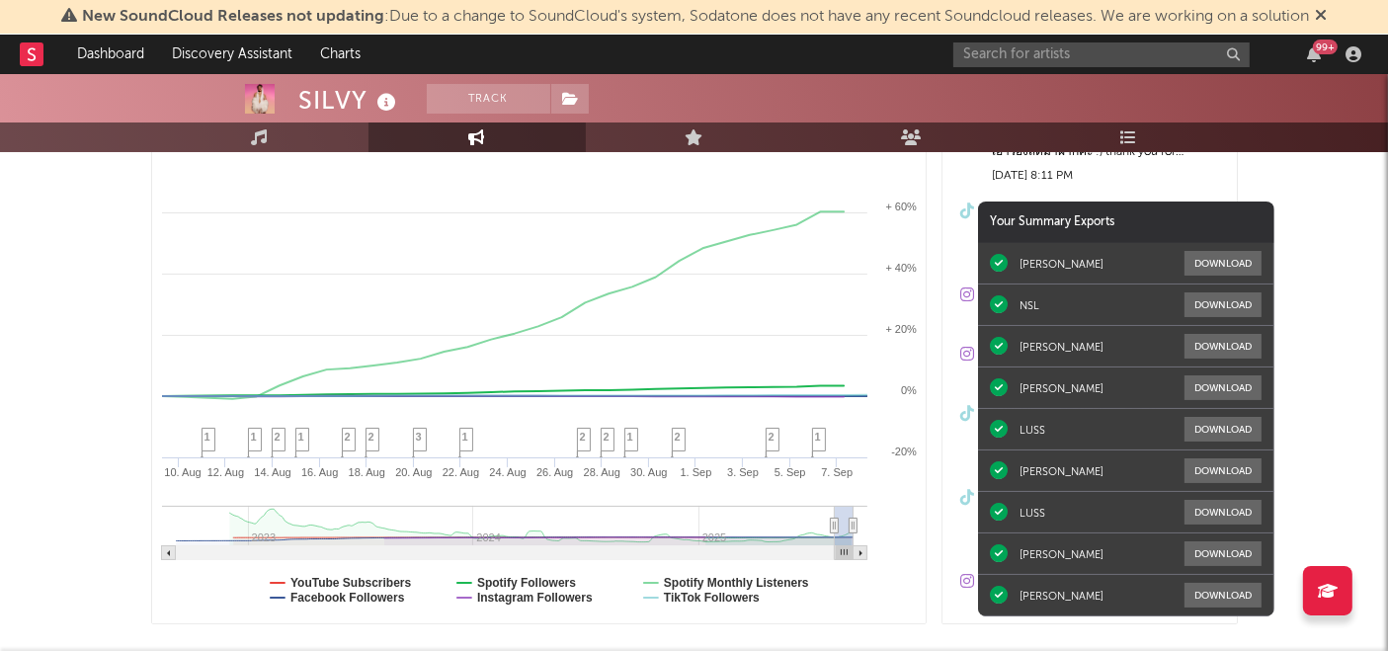
scroll to position [347, 0]
click at [567, 599] on text "Instagram Followers" at bounding box center [534, 600] width 116 height 14
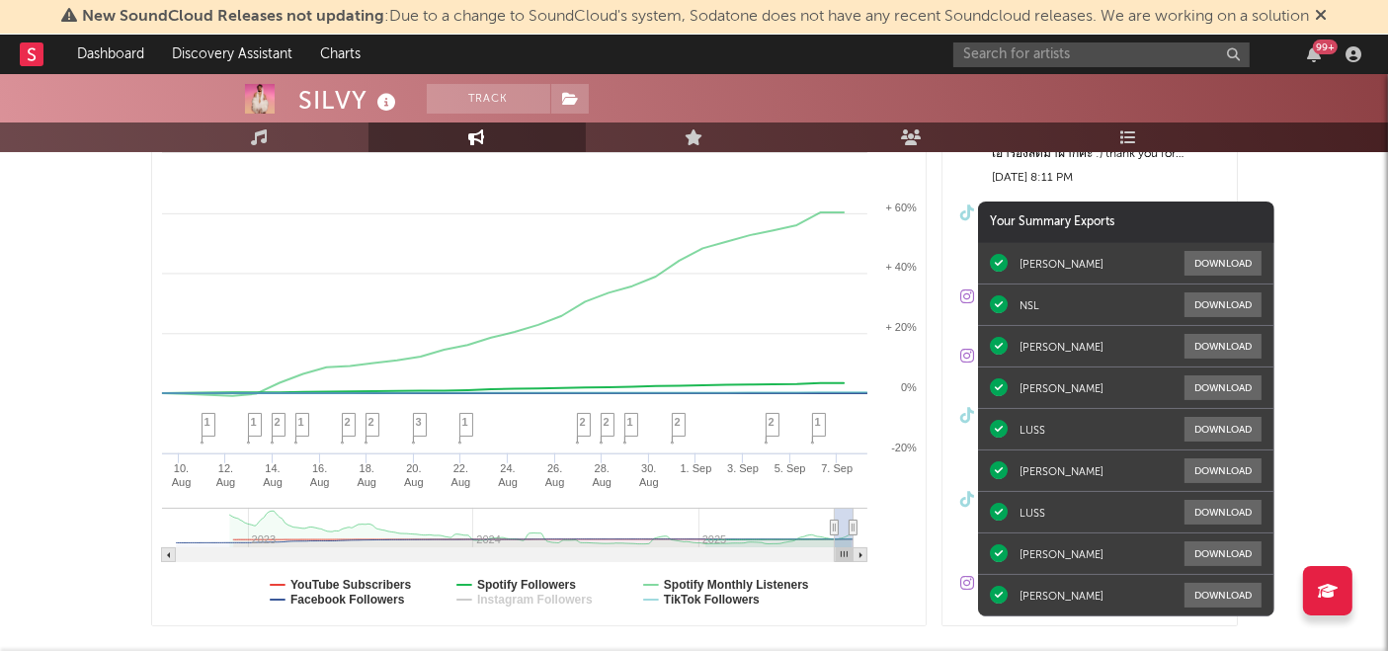
select select "1m"
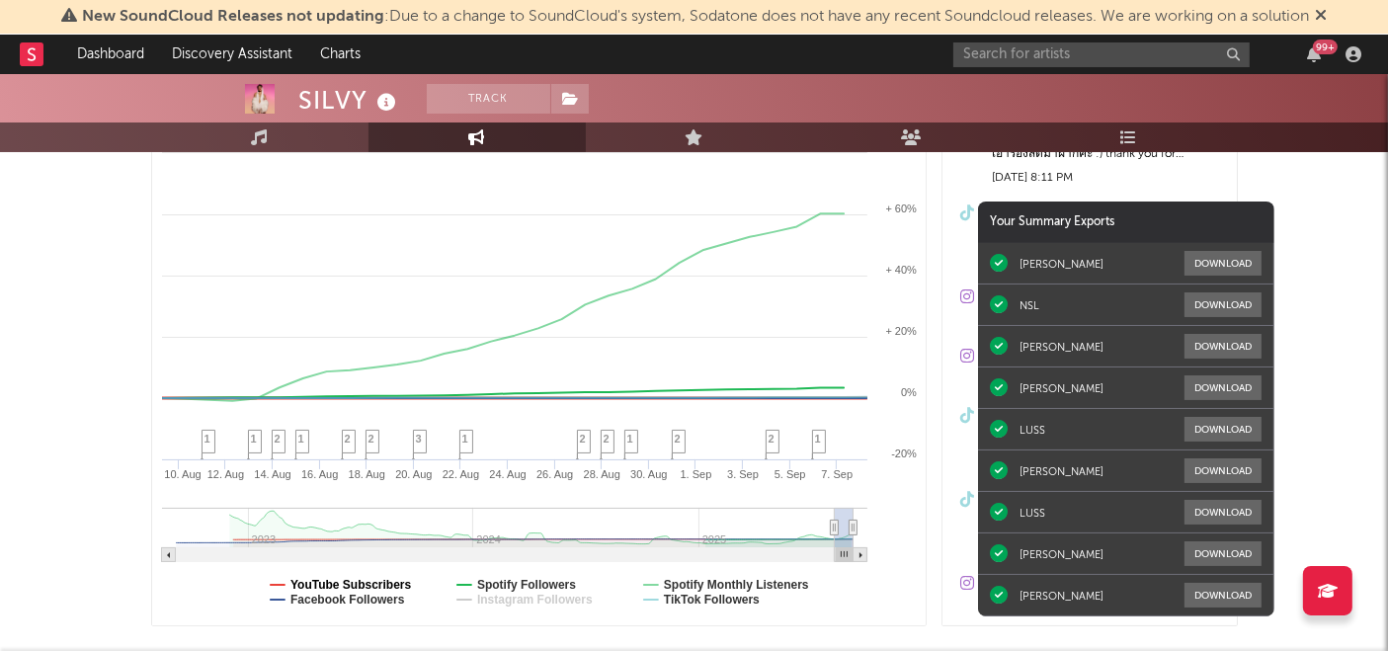
click at [375, 578] on text "YouTube Subscribers" at bounding box center [351, 585] width 122 height 14
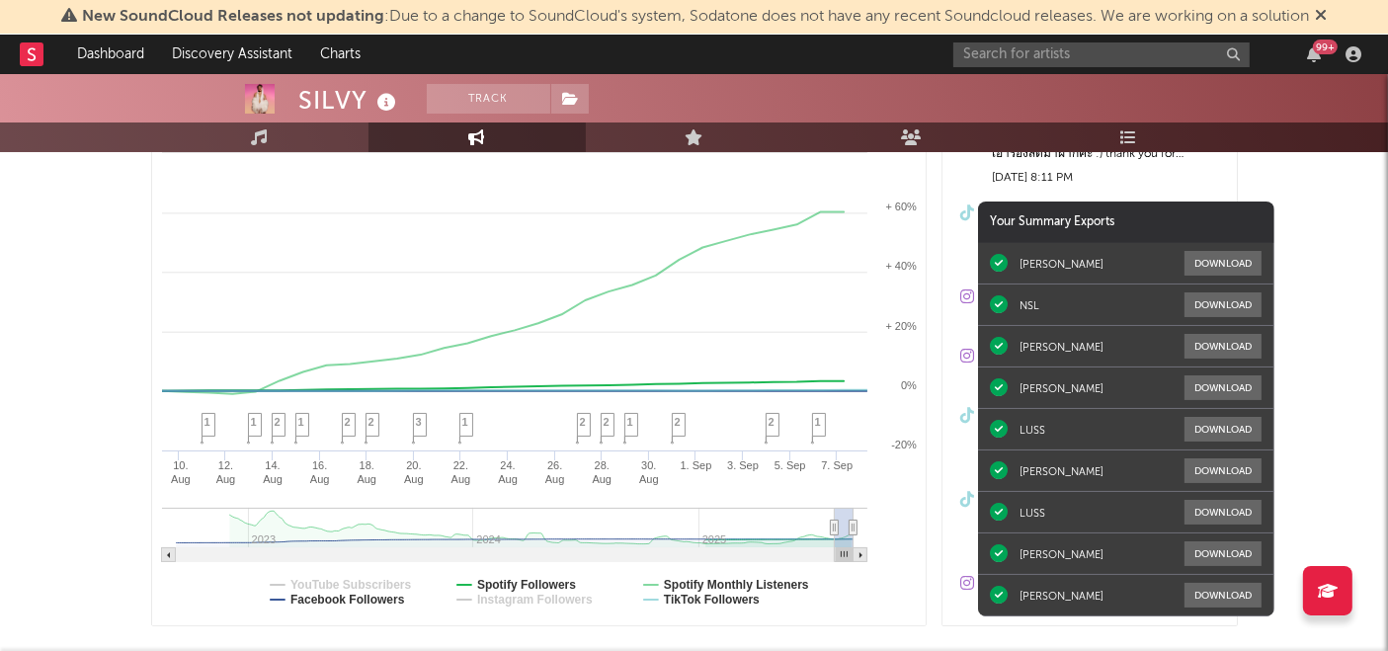
select select "1m"
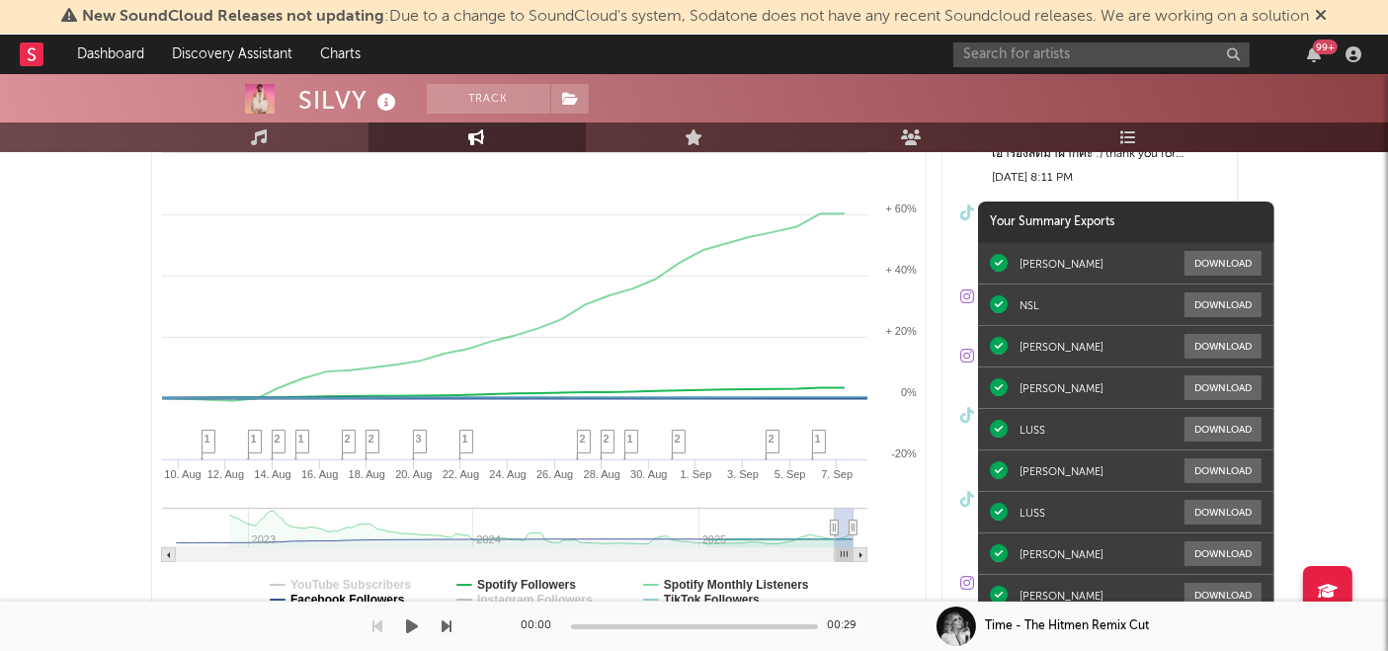
click at [373, 605] on text "Facebook Followers" at bounding box center [347, 600] width 115 height 14
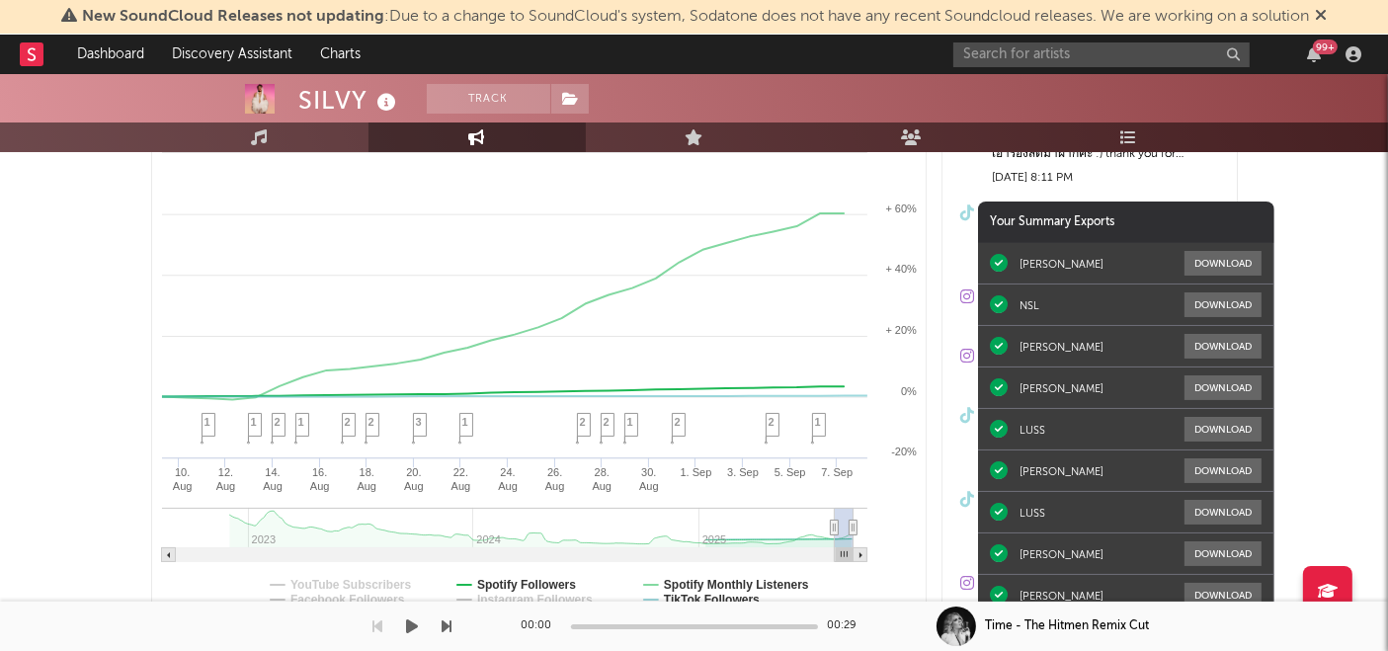
select select "1m"
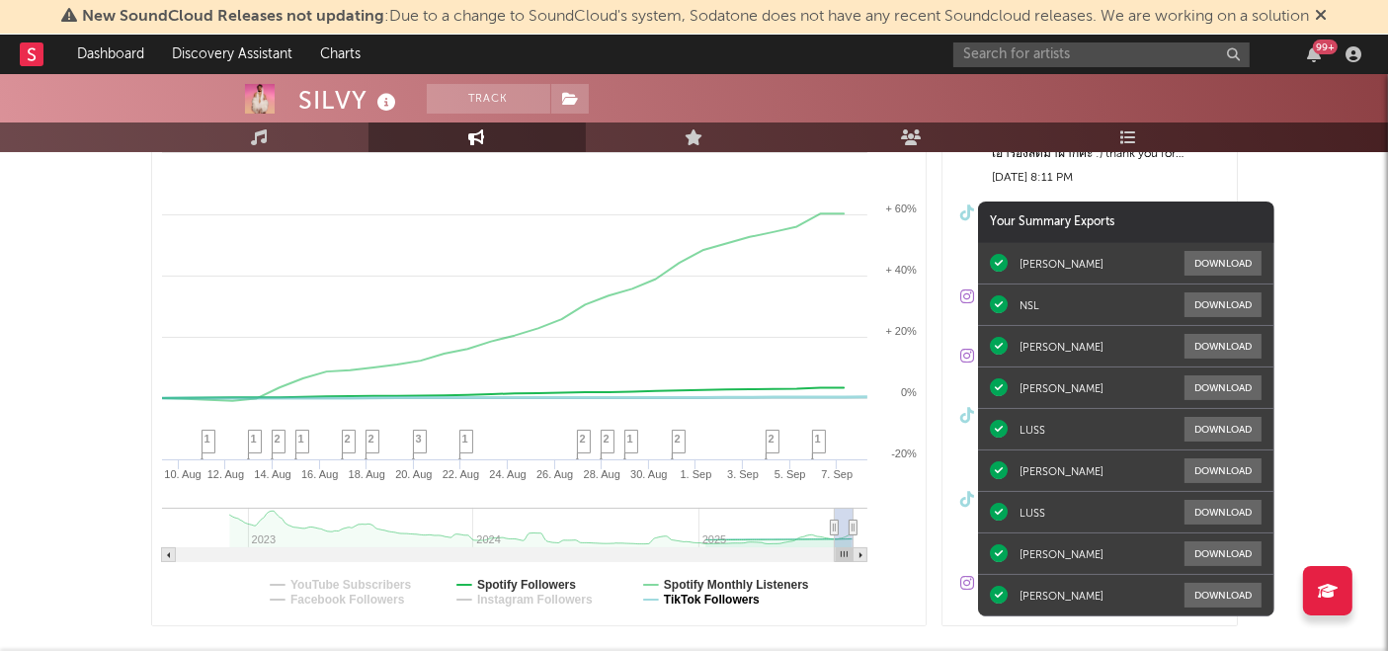
click at [678, 596] on text "TikTok Followers" at bounding box center [711, 600] width 96 height 14
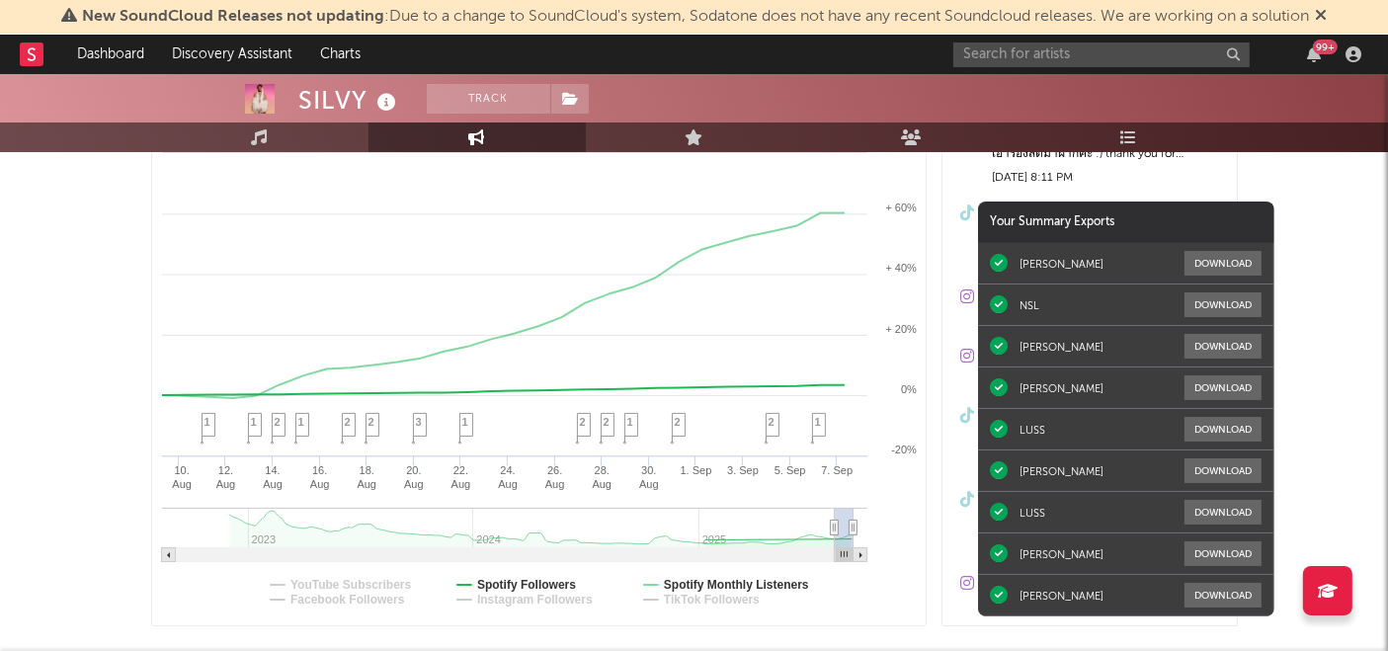
select select "1m"
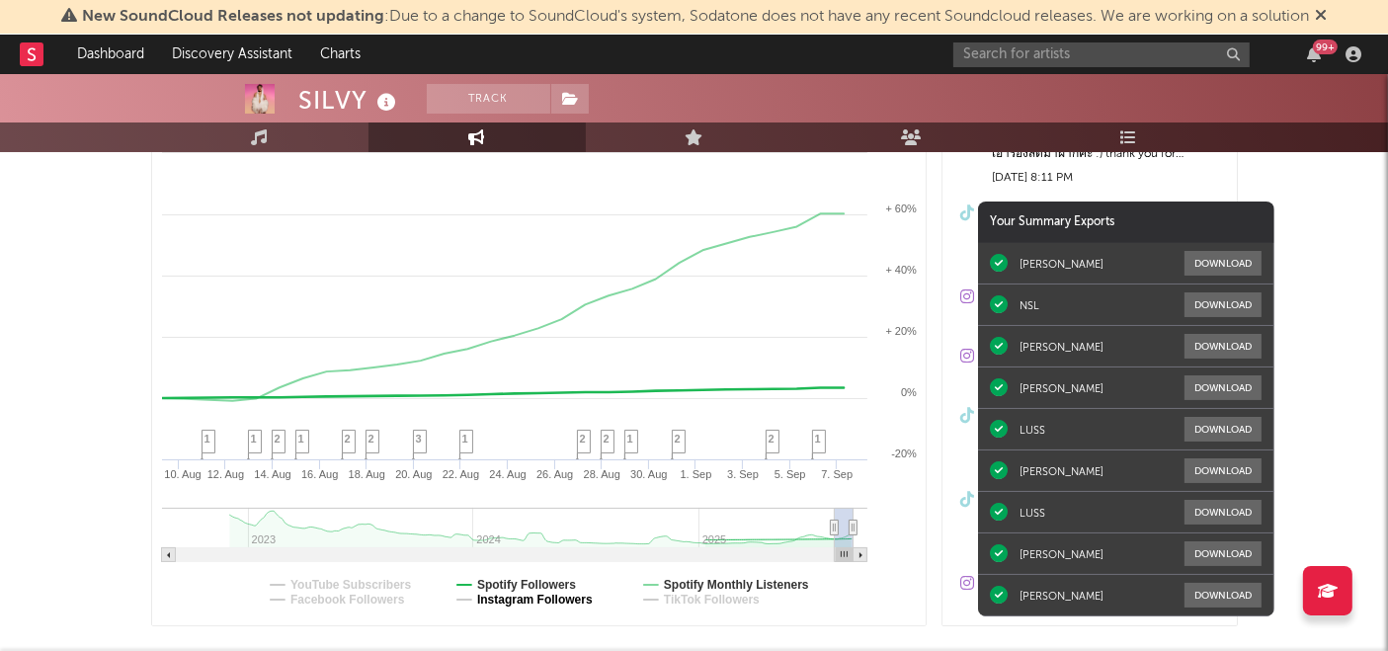
click at [530, 594] on text "Instagram Followers" at bounding box center [534, 600] width 116 height 14
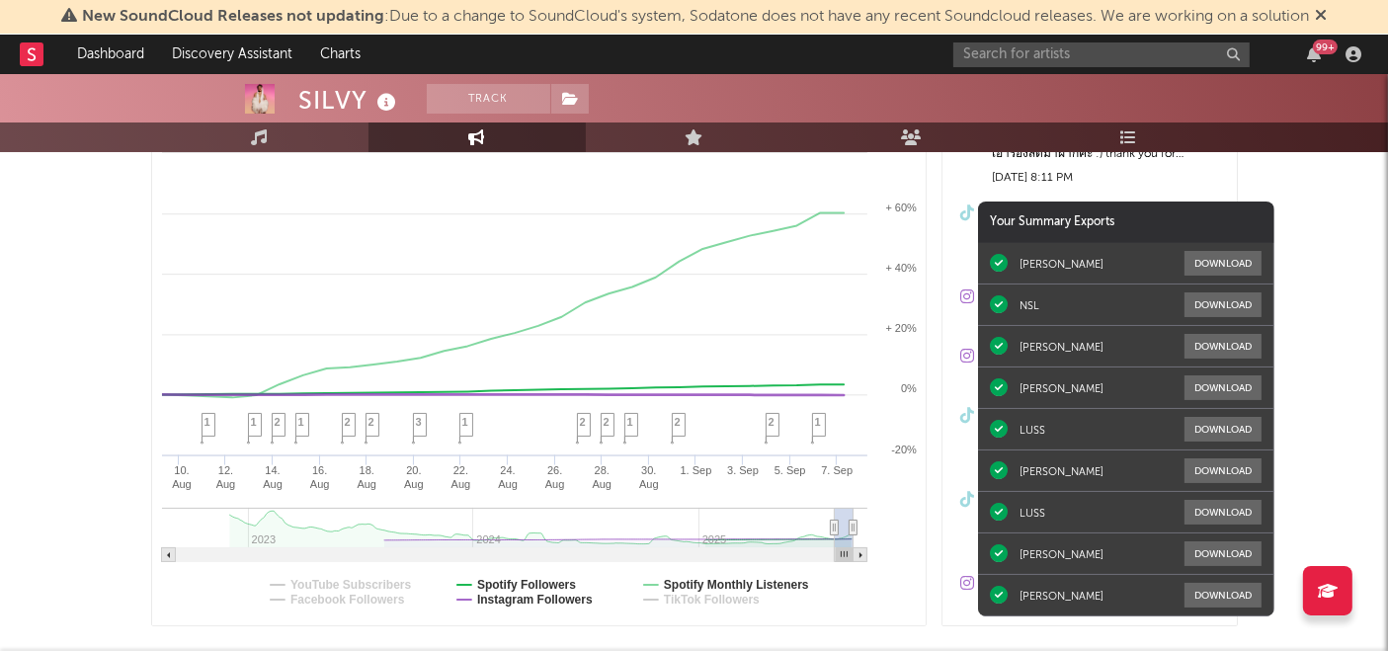
select select "1m"
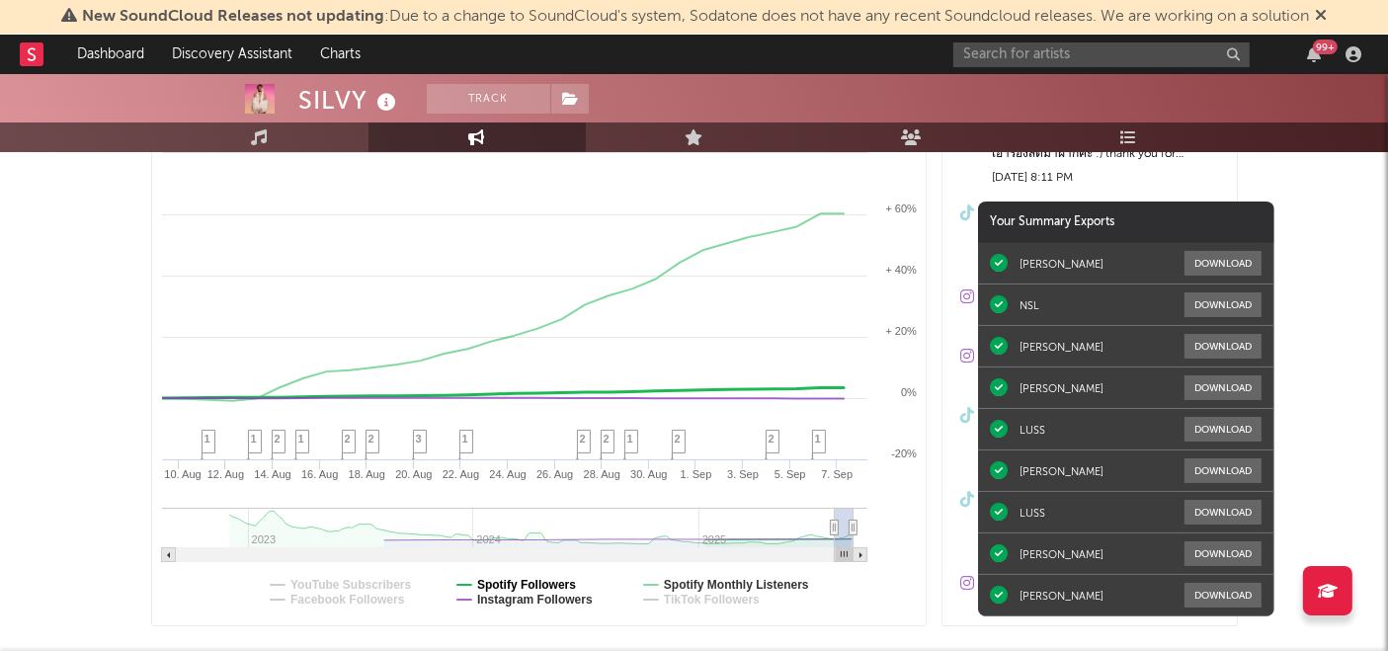
click at [516, 578] on text "Spotify Followers" at bounding box center [525, 585] width 99 height 14
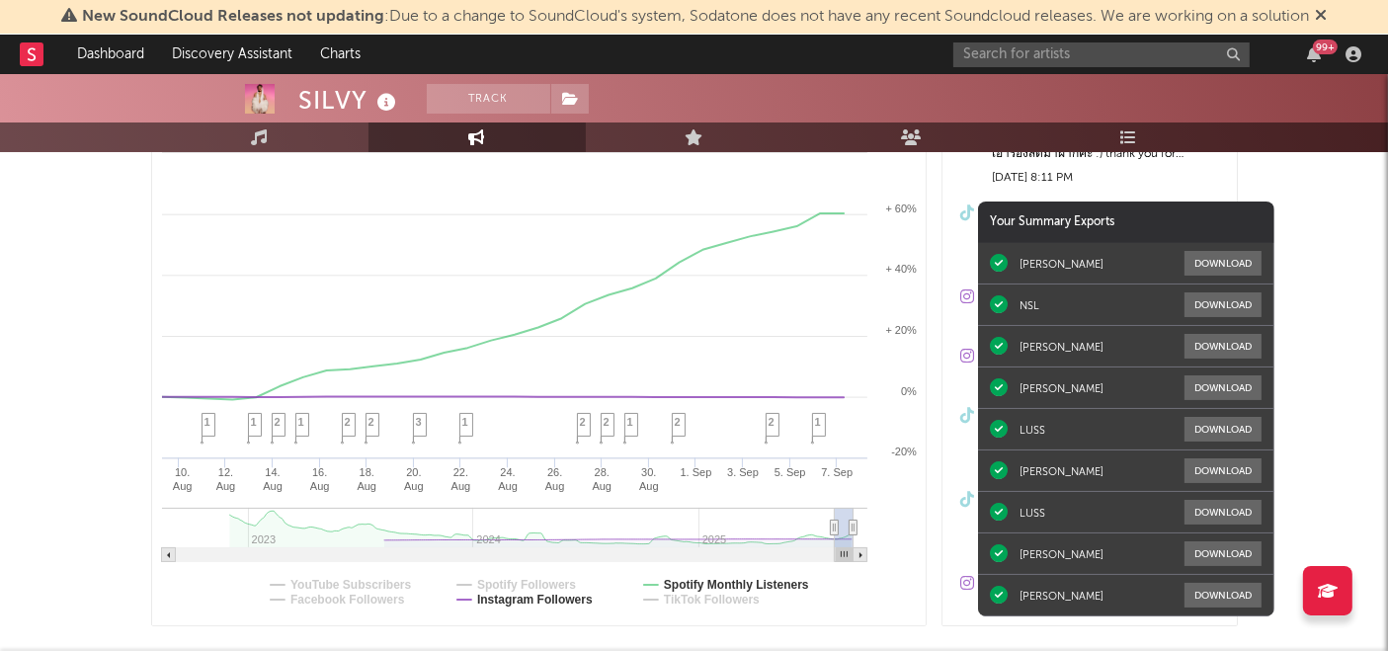
select select "1m"
click at [378, 583] on text "YouTube Subscribers" at bounding box center [351, 585] width 122 height 14
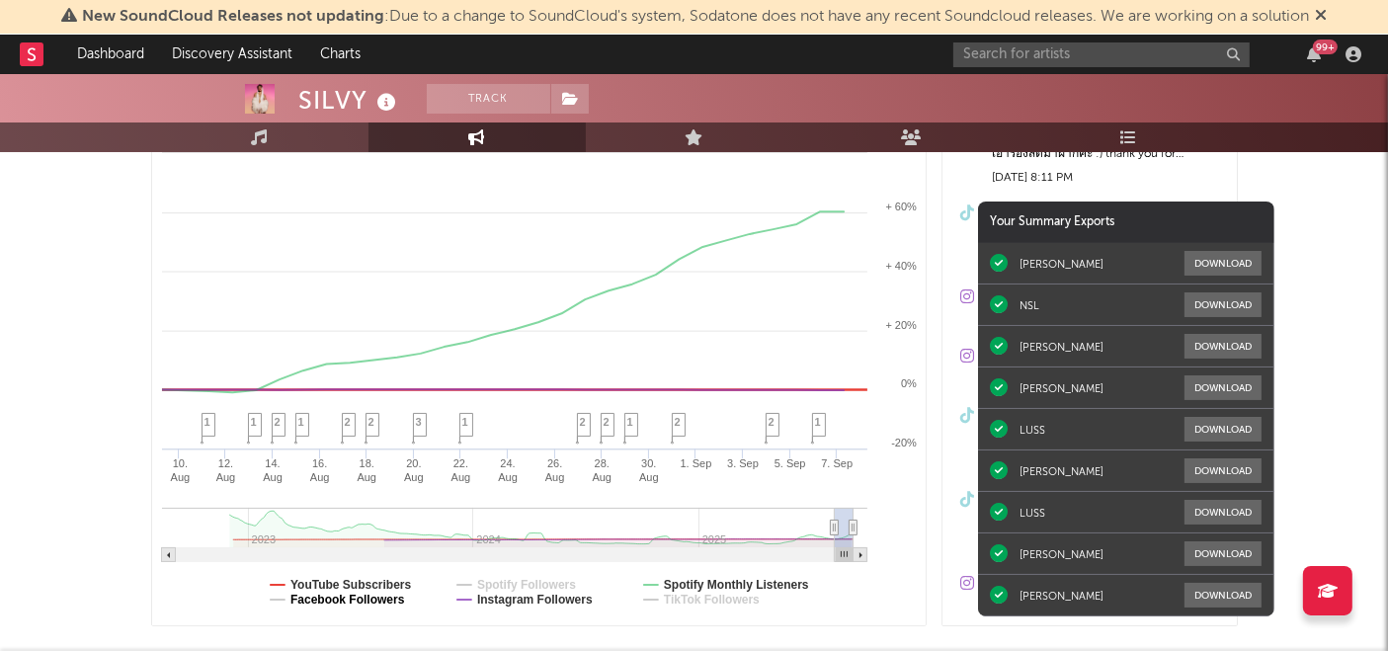
select select "1m"
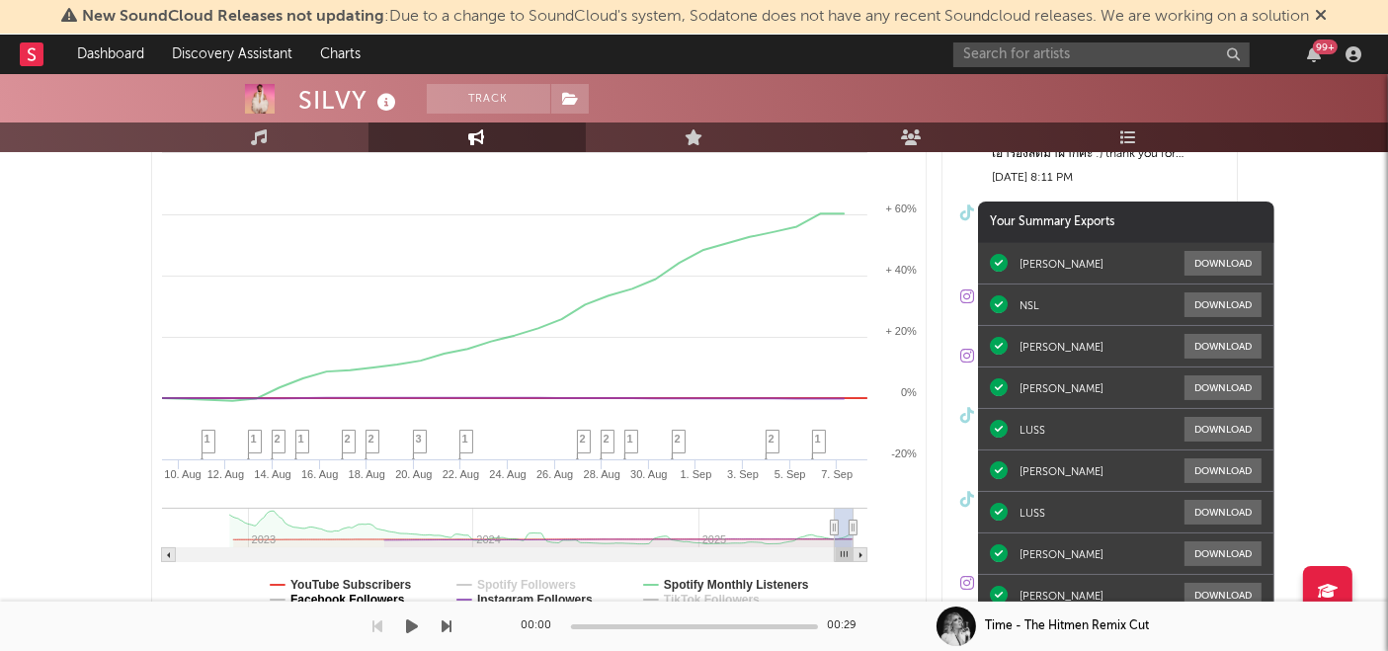
click at [364, 605] on div at bounding box center [226, 626] width 453 height 49
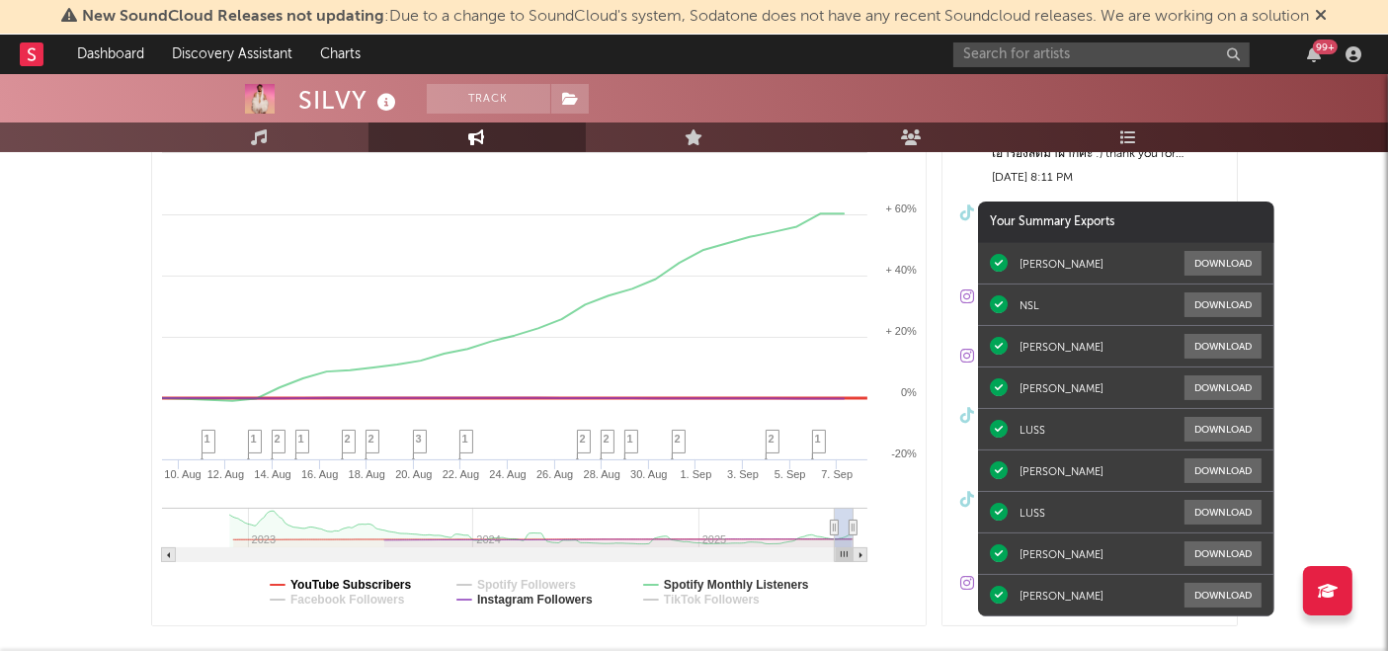
click at [372, 593] on text "Facebook Followers" at bounding box center [347, 600] width 115 height 14
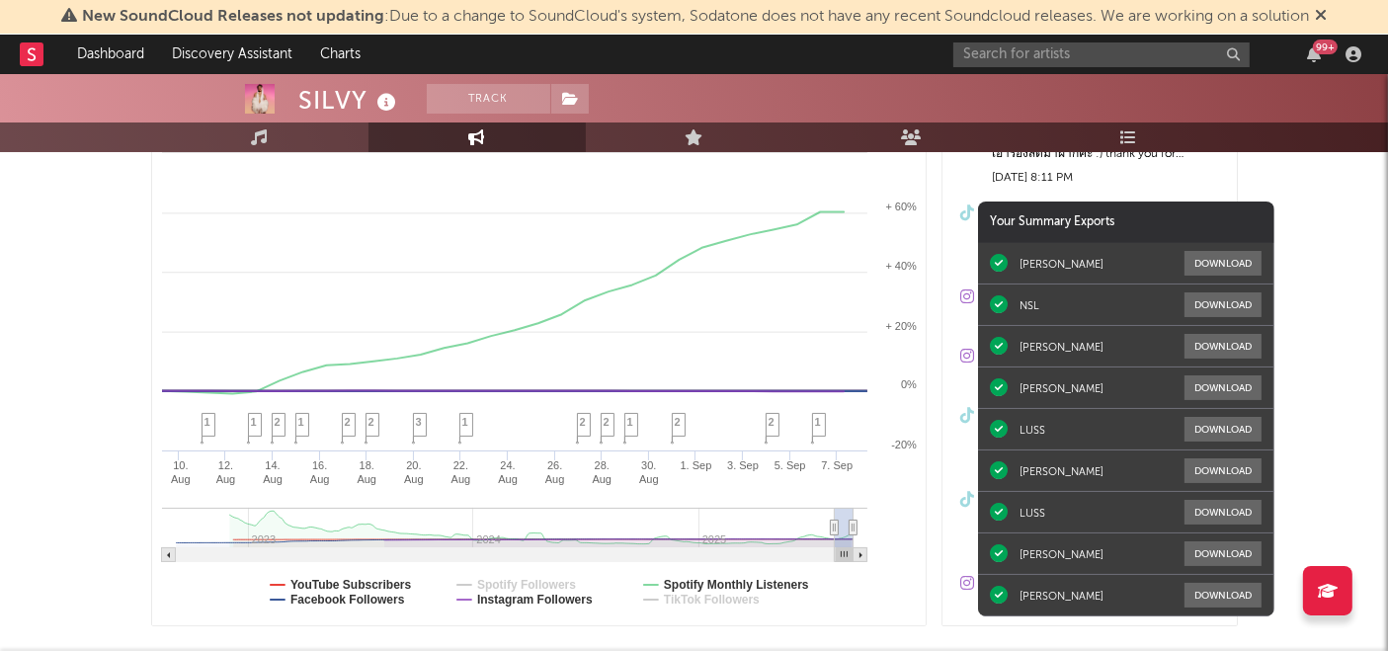
select select "1m"
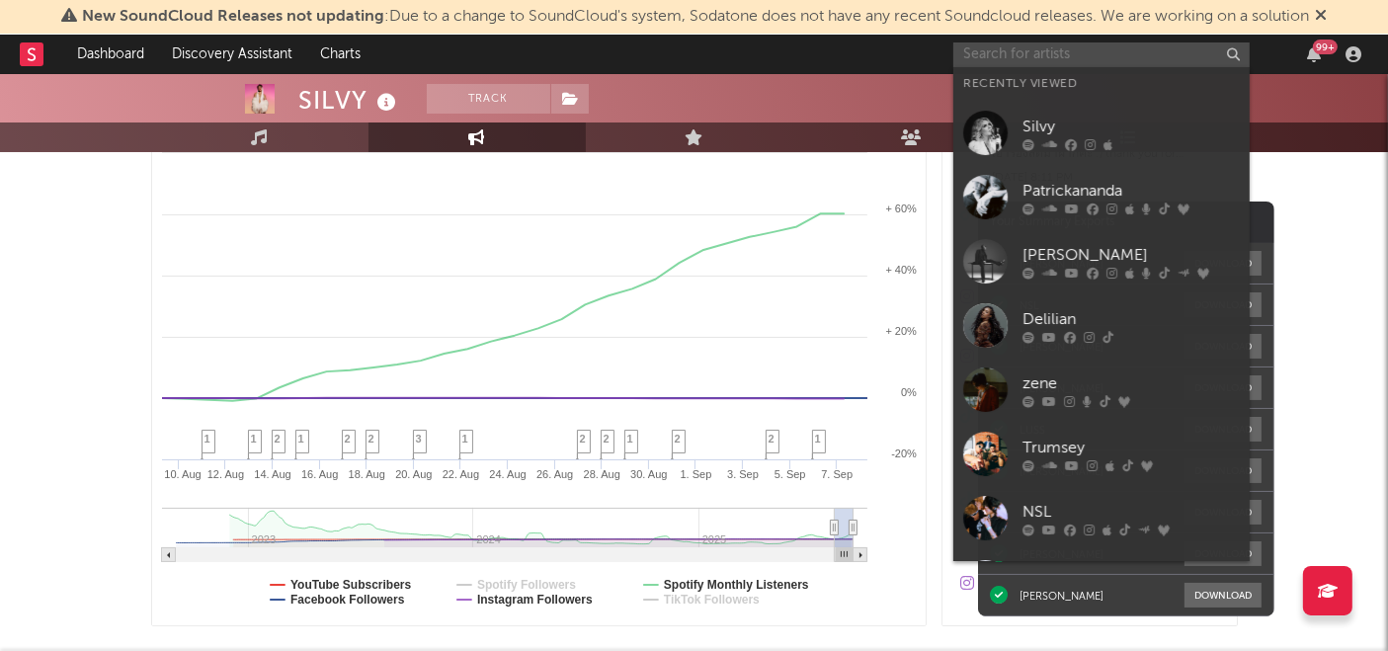
click at [1052, 61] on input "text" at bounding box center [1102, 54] width 296 height 25
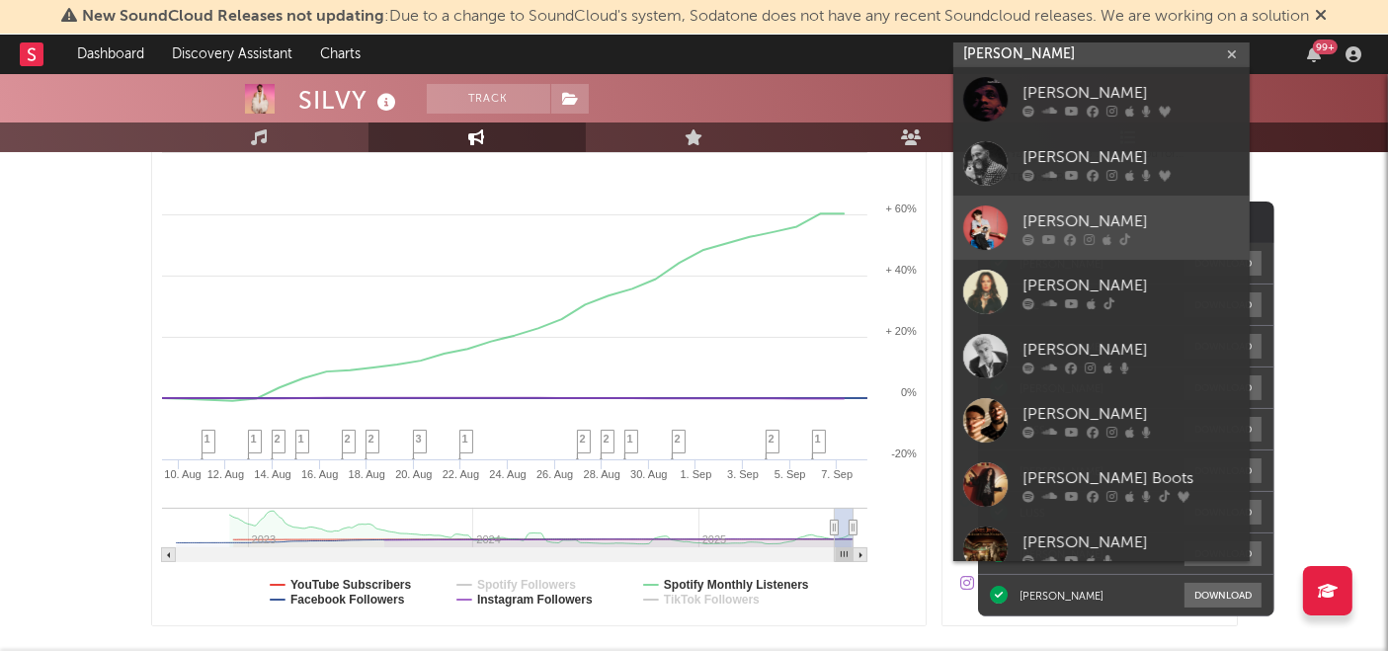
type input "[PERSON_NAME]"
click at [1015, 204] on link "[PERSON_NAME]" at bounding box center [1102, 228] width 296 height 64
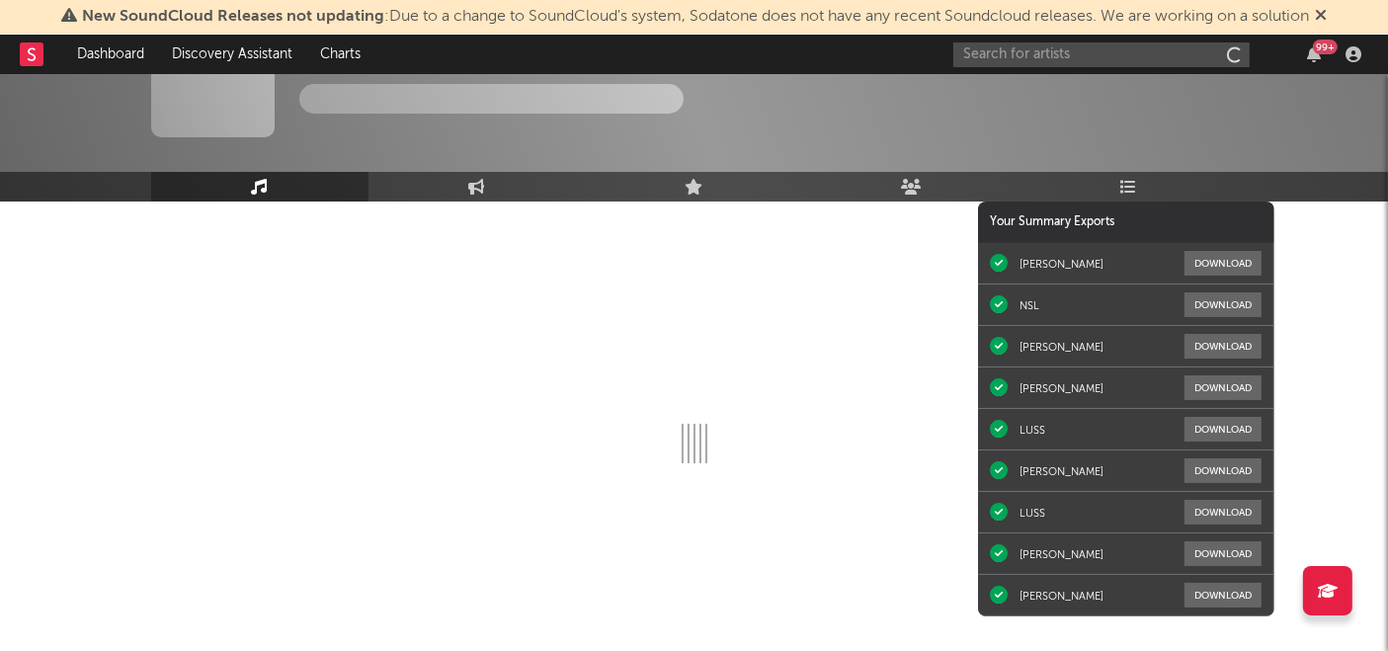
scroll to position [69, 0]
click at [479, 188] on icon at bounding box center [476, 188] width 17 height 16
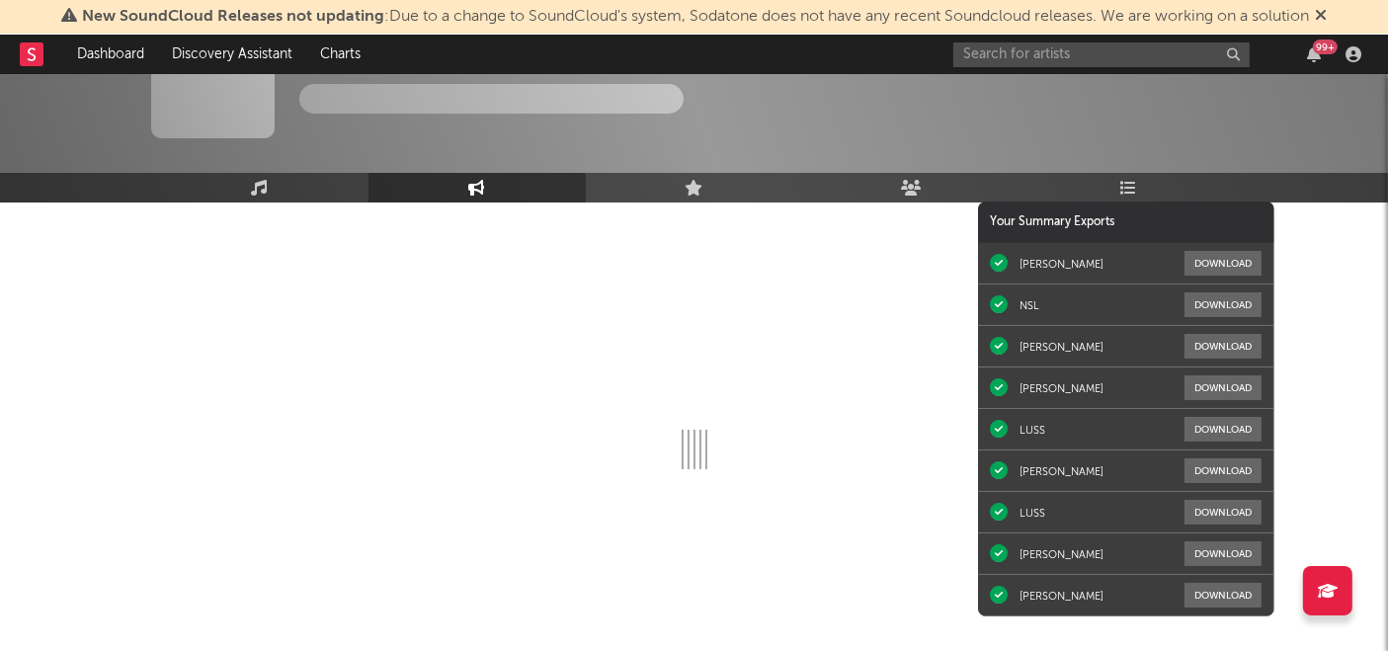
select select "1w"
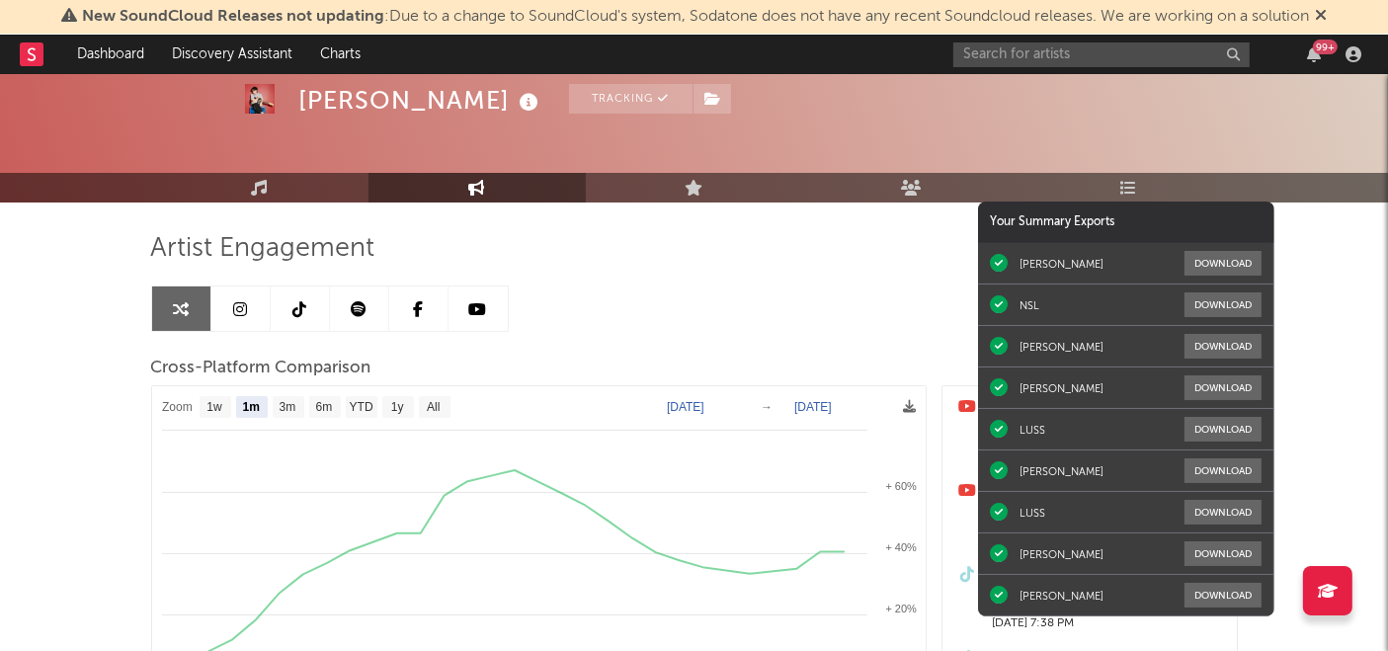
select select "1m"
